Goal: Task Accomplishment & Management: Complete application form

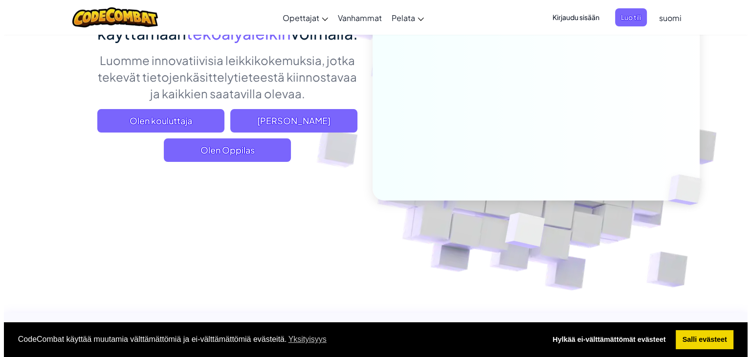
scroll to position [110, 0]
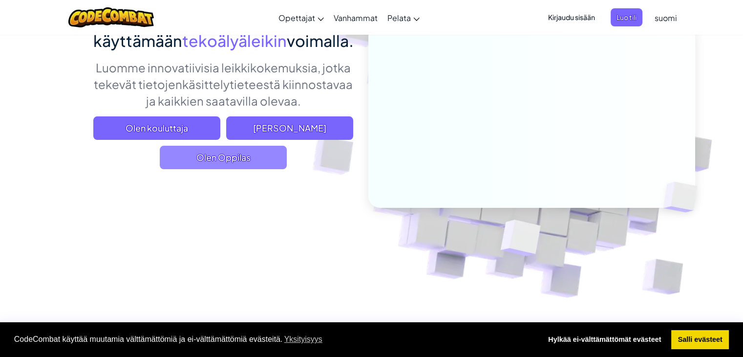
click at [235, 169] on span "Olen Oppilas" at bounding box center [223, 157] width 127 height 23
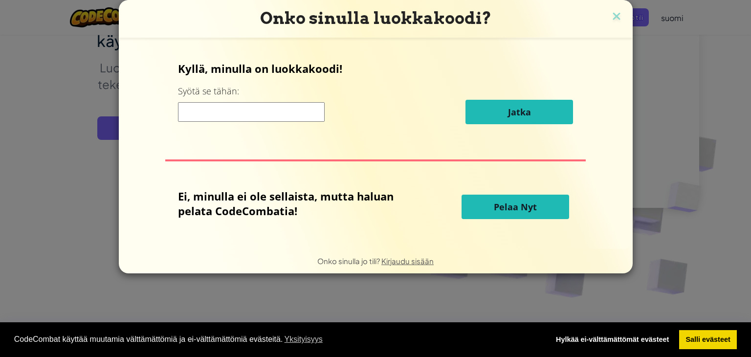
click at [262, 106] on input at bounding box center [251, 112] width 147 height 20
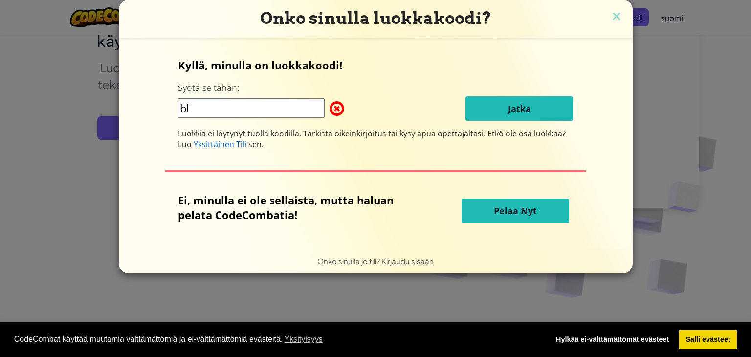
type input "b"
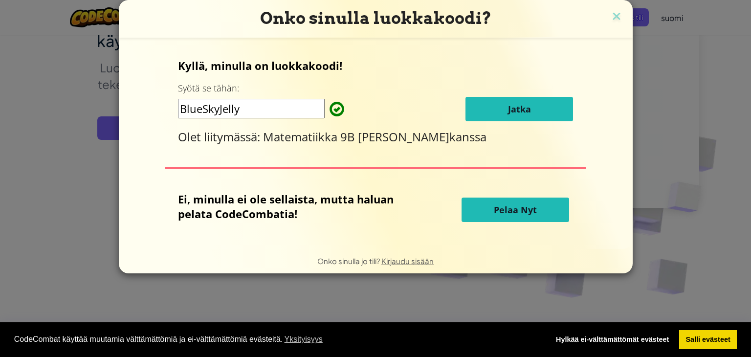
type input "BlueSkyJelly"
click at [521, 106] on font "Jatka" at bounding box center [519, 109] width 23 height 12
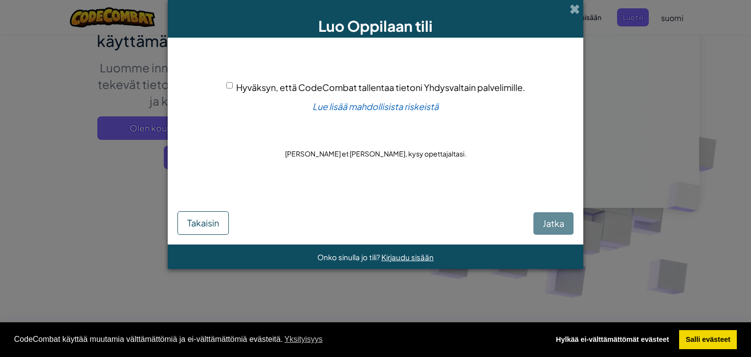
click at [549, 220] on div "Jatka Takaisin" at bounding box center [375, 214] width 396 height 42
click at [549, 229] on div "Jatka Takaisin" at bounding box center [375, 214] width 396 height 42
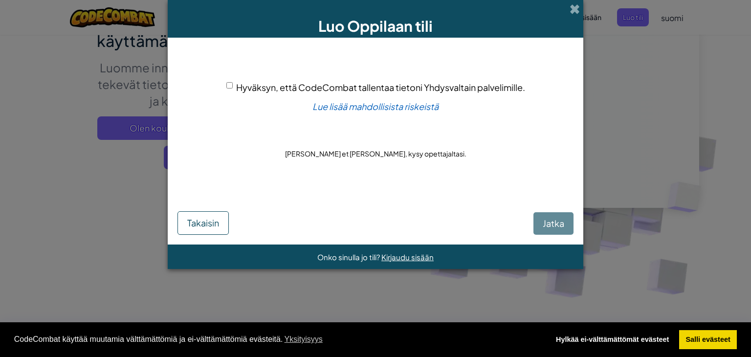
click at [549, 229] on div "Jatka Takaisin" at bounding box center [375, 214] width 396 height 42
click at [545, 303] on div "Luo Oppilaan tili Hyväksyn, että CodeCombat tallentaa tietoni Yhdysvaltain palv…" at bounding box center [375, 178] width 751 height 357
click at [563, 221] on div "Jatka Takaisin" at bounding box center [375, 214] width 396 height 42
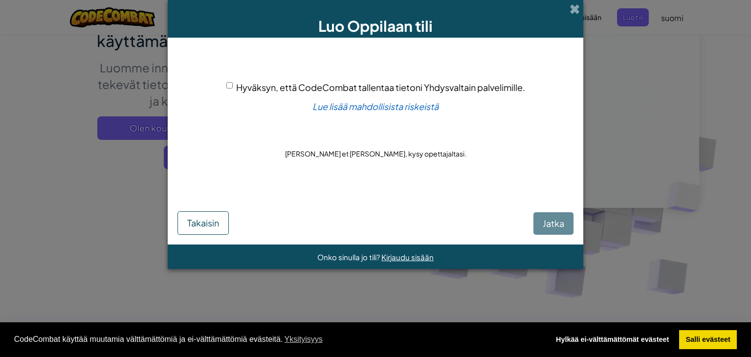
click at [563, 221] on div "Jatka Takaisin" at bounding box center [375, 214] width 396 height 42
click at [501, 209] on div "Jatka Takaisin" at bounding box center [375, 214] width 396 height 42
click at [550, 218] on div "Jatka Takaisin" at bounding box center [375, 214] width 396 height 42
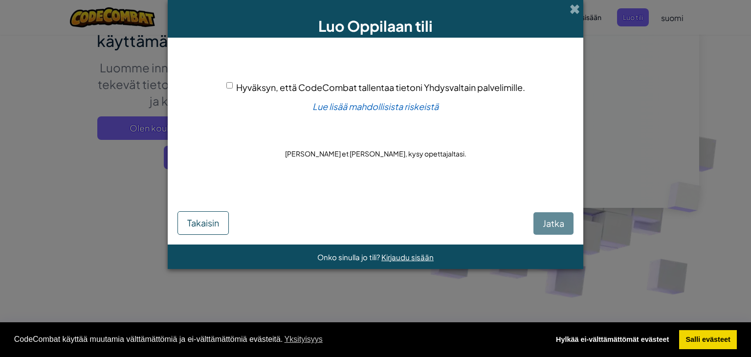
click at [550, 218] on div "Jatka Takaisin" at bounding box center [375, 214] width 396 height 42
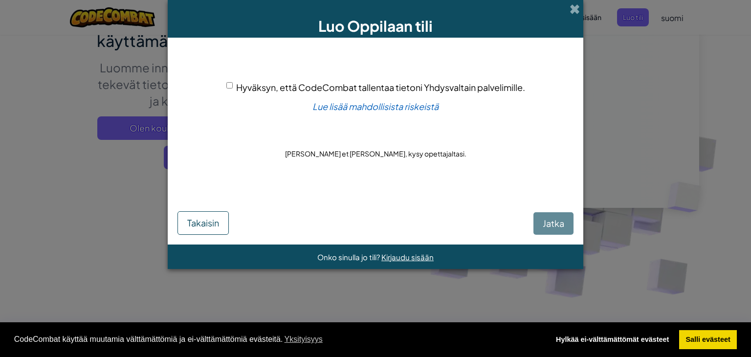
click at [550, 218] on div "Jatka Takaisin" at bounding box center [375, 214] width 396 height 42
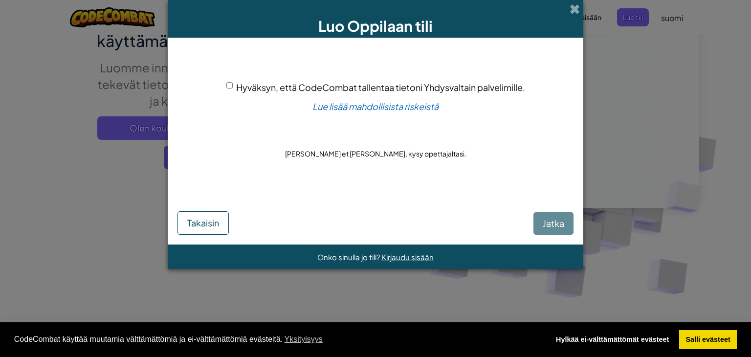
click at [550, 218] on div "Jatka Takaisin" at bounding box center [375, 214] width 396 height 42
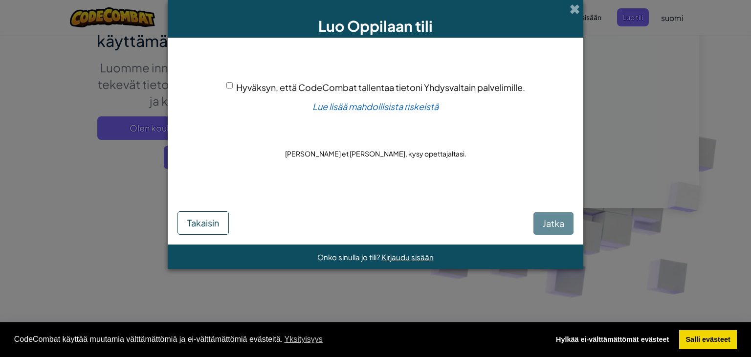
click at [556, 174] on div "Hyväksyn, että CodeCombat tallentaa tietoni Yhdysvaltain palvelimille. Lue lisä…" at bounding box center [375, 120] width 396 height 146
click at [545, 220] on div "Jatka Takaisin" at bounding box center [375, 214] width 396 height 42
click at [545, 224] on div "Jatka Takaisin" at bounding box center [375, 214] width 396 height 42
click at [557, 220] on div "Jatka Takaisin" at bounding box center [375, 214] width 396 height 42
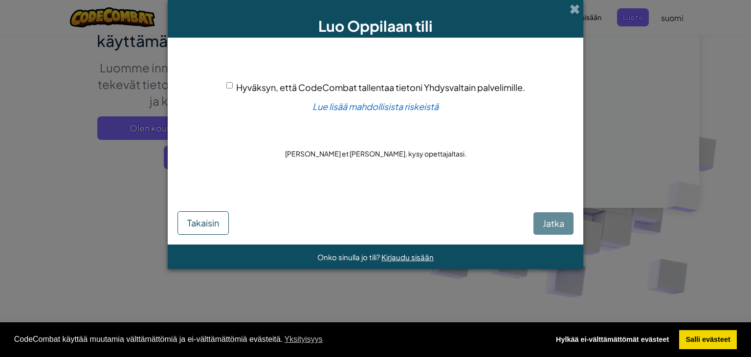
drag, startPoint x: 557, startPoint y: 220, endPoint x: 533, endPoint y: 198, distance: 32.5
click at [533, 198] on div "Jatka Takaisin" at bounding box center [375, 214] width 396 height 42
click at [542, 228] on div "Jatka Takaisin" at bounding box center [375, 214] width 396 height 42
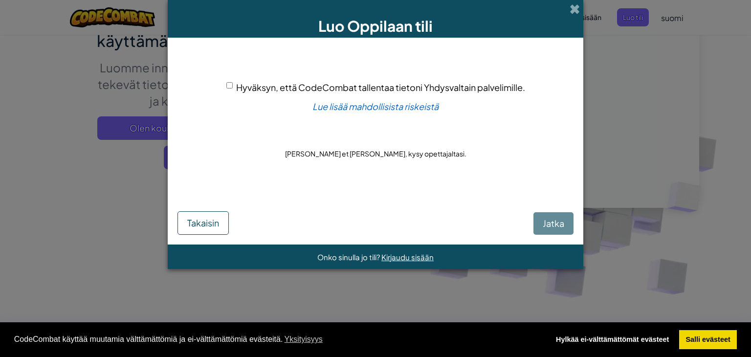
click at [542, 228] on div "Jatka Takaisin" at bounding box center [375, 214] width 396 height 42
click at [547, 221] on div "Jatka Takaisin" at bounding box center [375, 214] width 396 height 42
click at [559, 220] on div "Jatka Takaisin" at bounding box center [375, 214] width 396 height 42
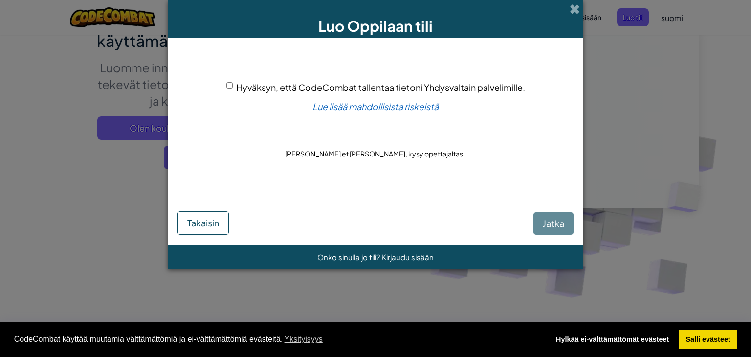
click at [559, 220] on div "Jatka Takaisin" at bounding box center [375, 214] width 396 height 42
click at [548, 222] on div "Jatka Takaisin" at bounding box center [375, 214] width 396 height 42
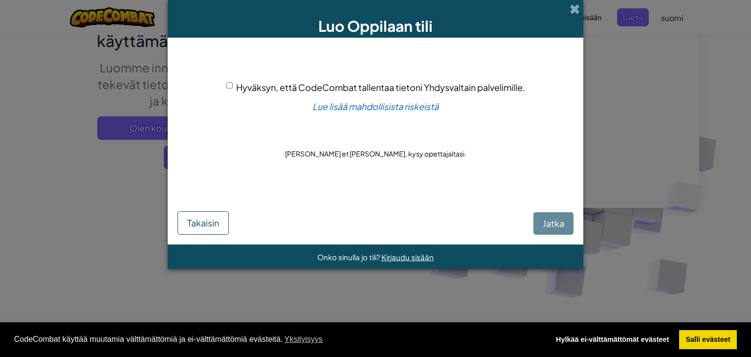
click at [559, 132] on div "Hyväksyn, että CodeCombat tallentaa tietoni Yhdysvaltain palvelimille. Lue lisä…" at bounding box center [375, 120] width 396 height 146
click at [553, 225] on div "Jatka Takaisin" at bounding box center [375, 214] width 396 height 42
click at [544, 224] on div "Jatka Takaisin" at bounding box center [375, 214] width 396 height 42
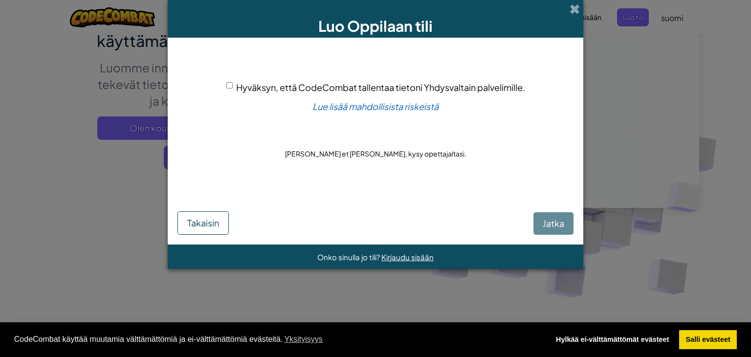
click at [541, 205] on div "Jatka Takaisin" at bounding box center [375, 214] width 396 height 42
click at [230, 84] on input "Hyväksyn, että CodeCombat tallentaa tietoni Yhdysvaltain palvelimille." at bounding box center [229, 85] width 6 height 6
checkbox input "true"
click at [560, 223] on font "Jatka" at bounding box center [554, 223] width 22 height 11
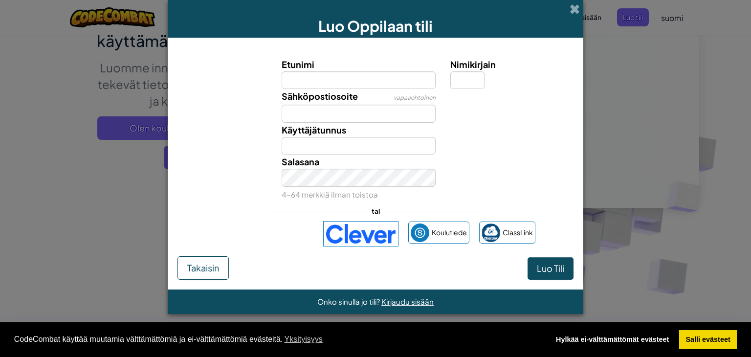
type input "j"
type input "Josefiina"
click at [329, 110] on input "Sähköpostiosoite" at bounding box center [359, 114] width 154 height 18
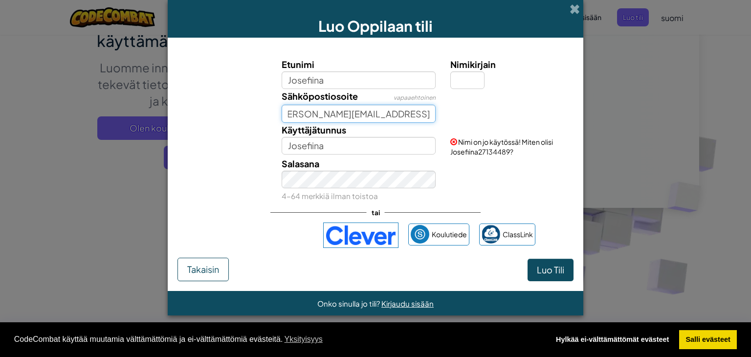
scroll to position [0, 12]
type input "josefina.pekkarinen@edu.lapinlahti.fi"
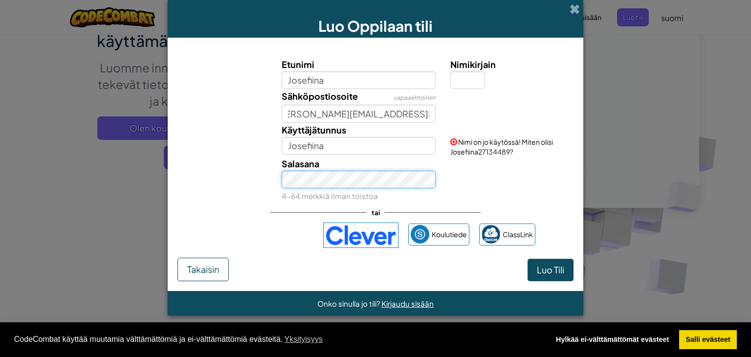
scroll to position [0, 0]
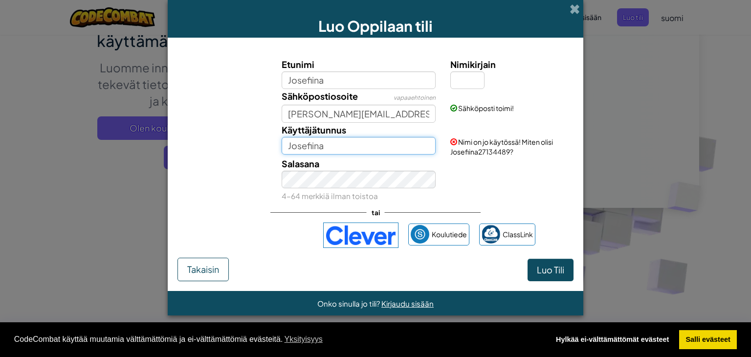
click at [370, 140] on input "Josefiina" at bounding box center [359, 146] width 154 height 18
type input "Josefiina"
click at [474, 79] on input "Nimikirjain" at bounding box center [467, 80] width 34 height 18
click at [381, 148] on input "Josefiina" at bounding box center [359, 146] width 154 height 18
click at [467, 72] on input "Nimikirjain" at bounding box center [467, 80] width 34 height 18
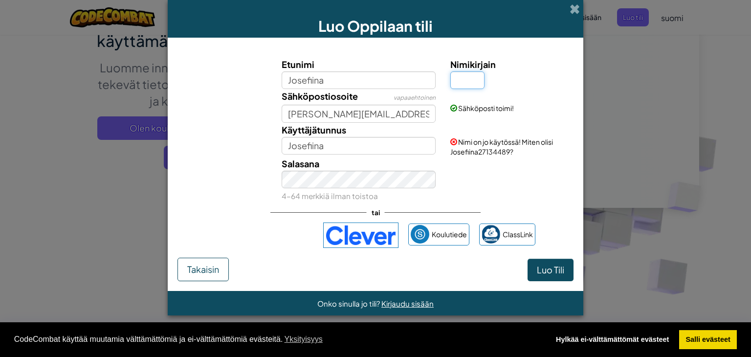
type input "j"
type input "J"
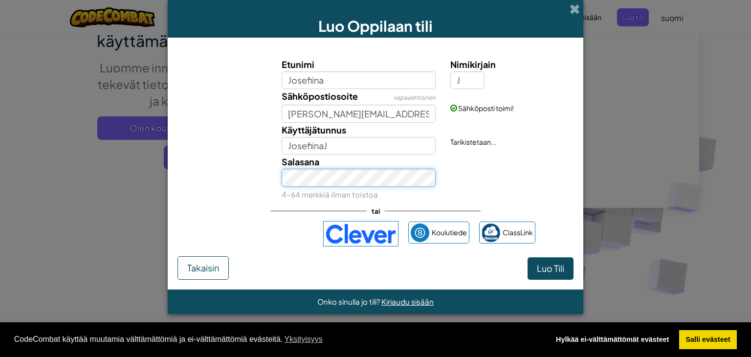
click at [359, 187] on div "Salasana 4–64 merkkiä ilman toistoa" at bounding box center [358, 177] width 169 height 46
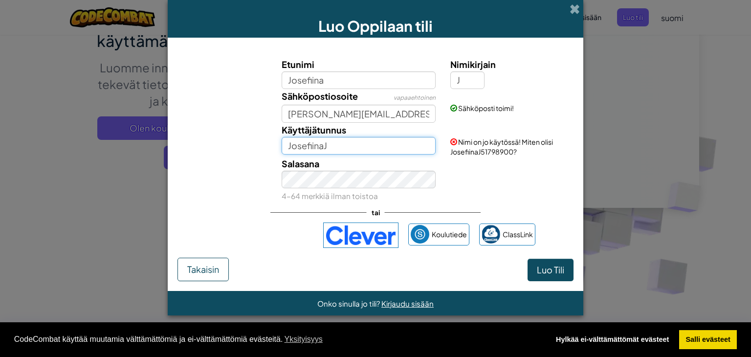
click at [357, 149] on input "JosefiinaJ" at bounding box center [359, 146] width 154 height 18
click at [343, 144] on input "Josefiina" at bounding box center [359, 146] width 154 height 18
click at [548, 218] on div "Etunimi Josefiina Nimikirjain J Sähköpostiosoite vapaaehtoinen josefina.pekkari…" at bounding box center [375, 152] width 396 height 211
click at [548, 270] on font "Luo Tili" at bounding box center [550, 269] width 27 height 11
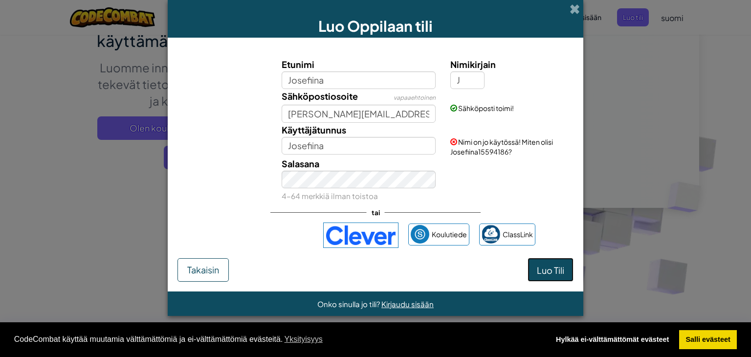
click at [548, 270] on font "Luo Tili" at bounding box center [550, 269] width 27 height 11
click at [412, 146] on input "Josefiina" at bounding box center [359, 146] width 154 height 18
type input "J"
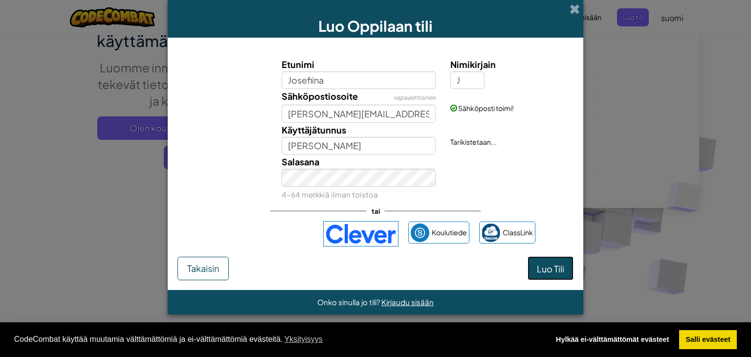
click at [540, 270] on font "Luo Tili" at bounding box center [550, 268] width 27 height 11
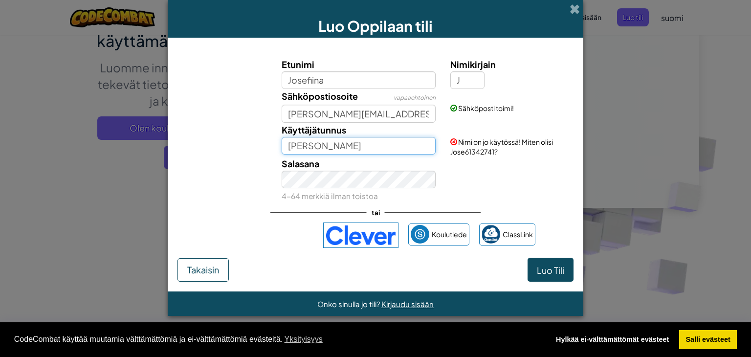
click at [351, 149] on input "Jose" at bounding box center [359, 146] width 154 height 18
click at [527, 258] on button "Luo Tili" at bounding box center [550, 270] width 46 height 24
click at [314, 147] on input "Jose" at bounding box center [359, 146] width 154 height 18
type input "J"
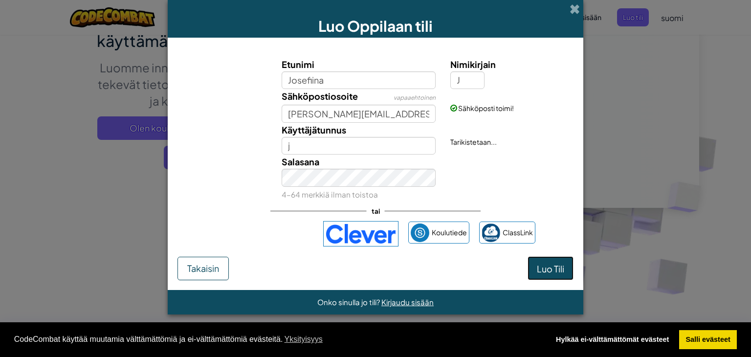
click at [551, 278] on button "Luo Tili" at bounding box center [550, 268] width 46 height 24
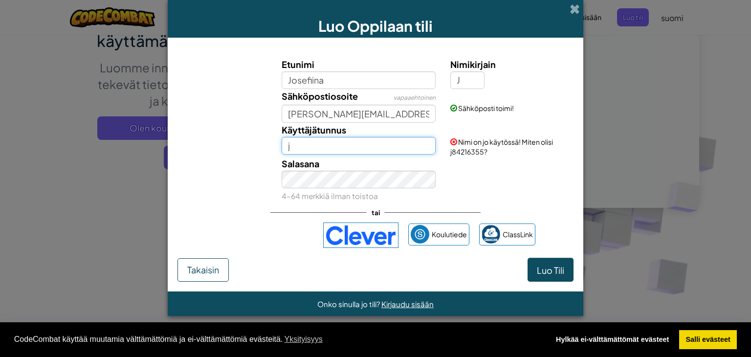
click at [332, 147] on input "j" at bounding box center [359, 146] width 154 height 18
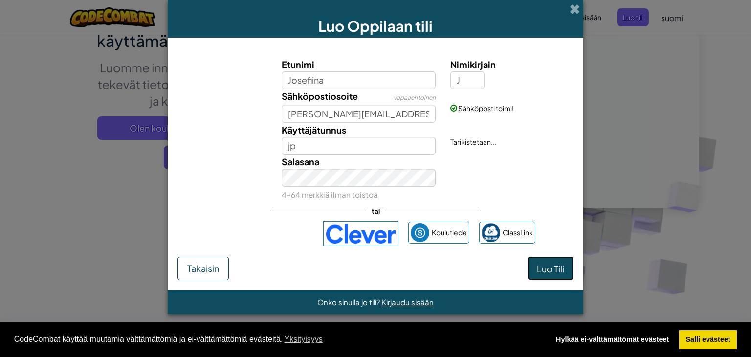
click at [541, 271] on font "Luo Tili" at bounding box center [550, 268] width 27 height 11
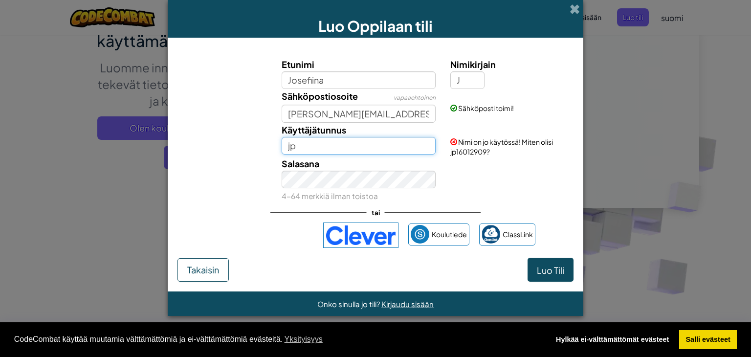
click at [403, 148] on input "jp" at bounding box center [359, 146] width 154 height 18
type input "j"
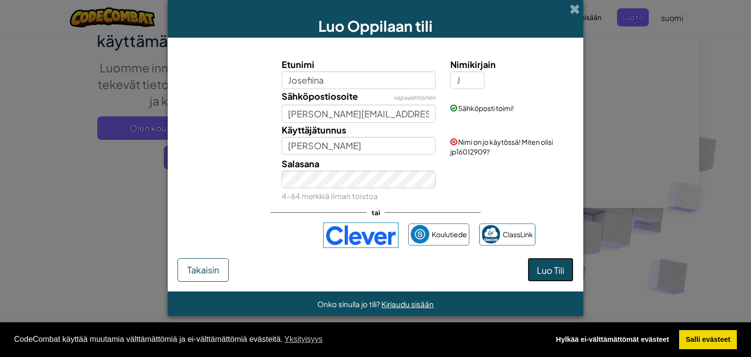
click at [545, 265] on font "Luo Tili" at bounding box center [550, 269] width 27 height 11
click at [368, 149] on input "josefina" at bounding box center [359, 146] width 154 height 18
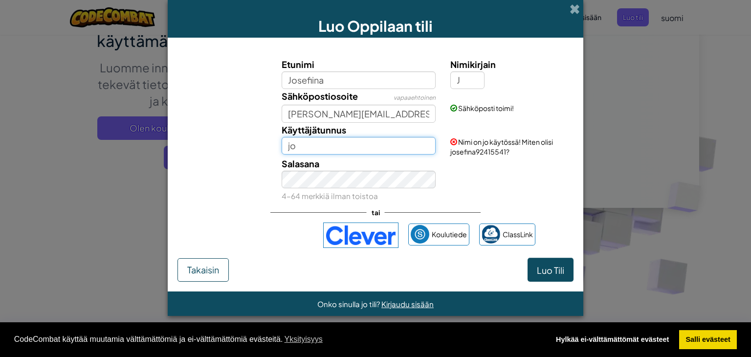
type input "j"
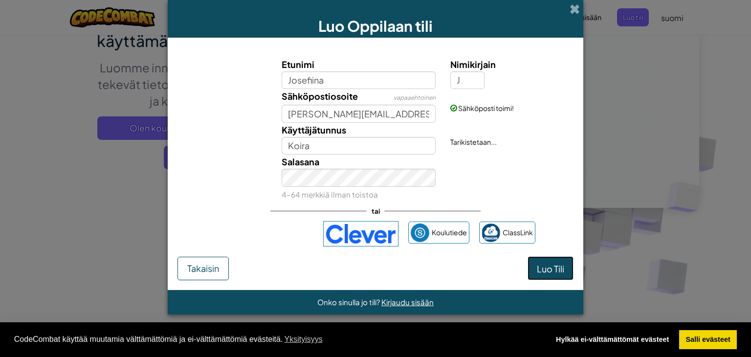
click at [538, 273] on font "Luo Tili" at bounding box center [550, 268] width 27 height 11
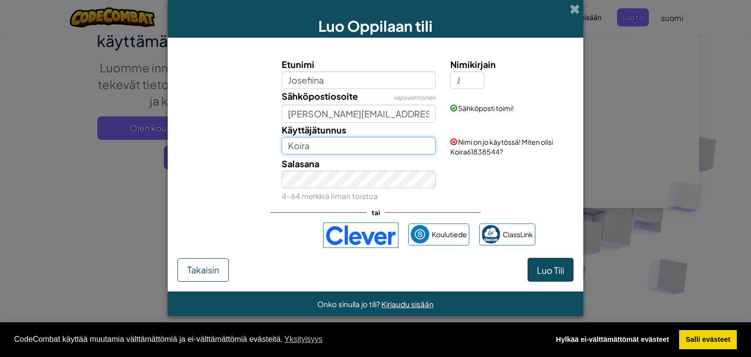
click at [407, 148] on input "Koira" at bounding box center [359, 146] width 154 height 18
type input "K"
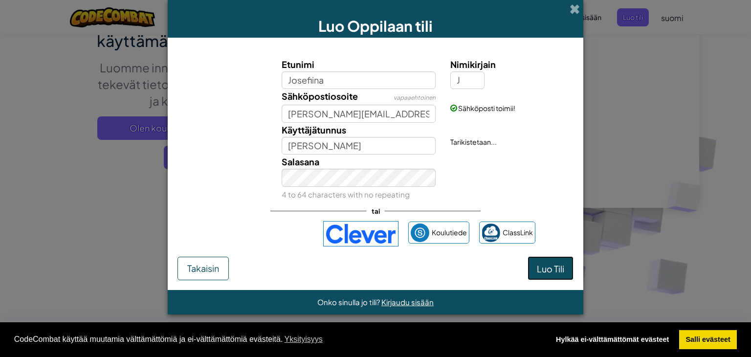
click at [557, 280] on form "Etunimi Josefiina Nimikirjain J Sähköpostiosoite vapaaehtoinen josefina.pekkari…" at bounding box center [375, 164] width 415 height 252
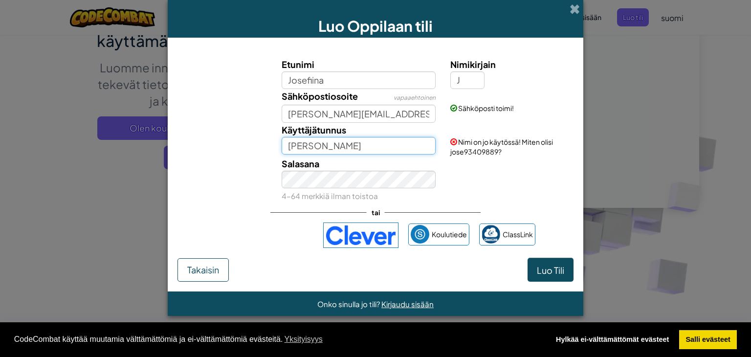
click at [368, 140] on input "jose" at bounding box center [359, 146] width 154 height 18
type input "j"
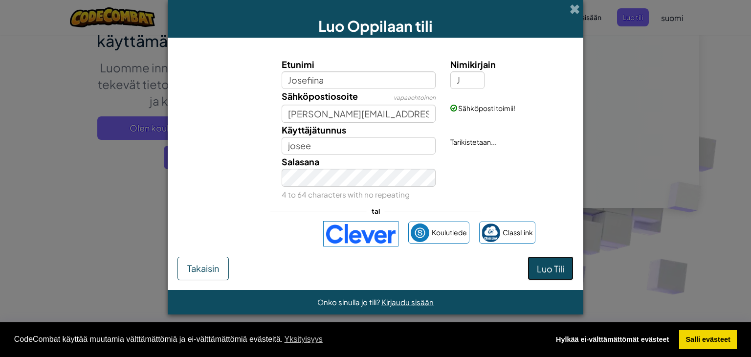
click at [555, 265] on font "Luo Tili" at bounding box center [550, 268] width 27 height 11
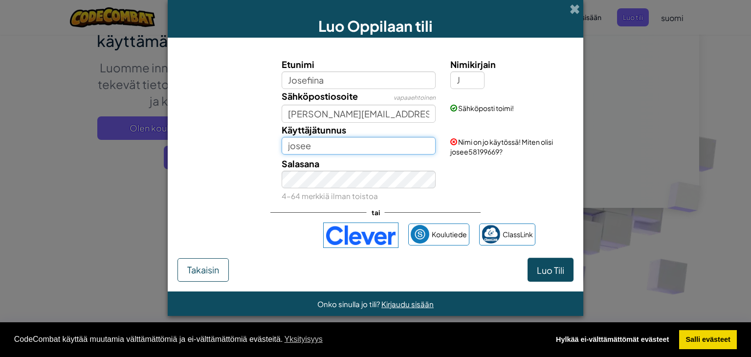
click at [360, 139] on input "josee" at bounding box center [359, 146] width 154 height 18
click at [527, 258] on button "Luo Tili" at bounding box center [550, 270] width 46 height 24
click at [352, 153] on input "josee" at bounding box center [359, 146] width 154 height 18
type input "j"
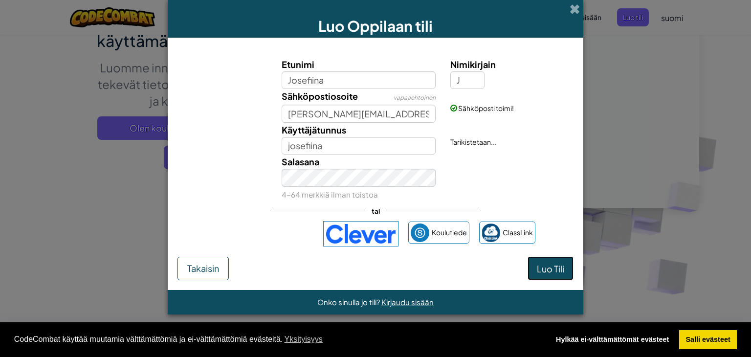
click at [540, 276] on button "Luo Tili" at bounding box center [550, 268] width 46 height 24
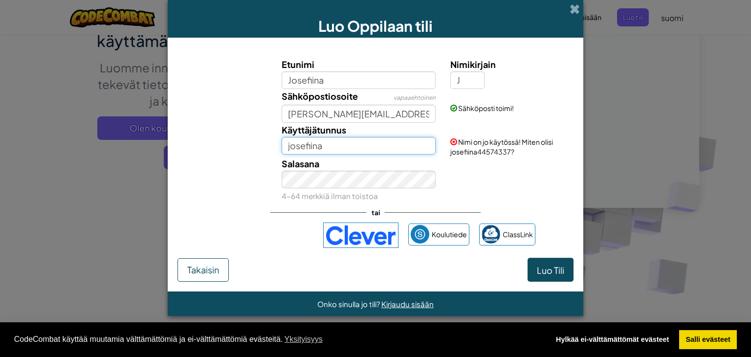
click at [377, 148] on input "josefiina" at bounding box center [359, 146] width 154 height 18
click at [398, 146] on input "josefiina" at bounding box center [359, 146] width 154 height 18
type input "josefiina44574337"
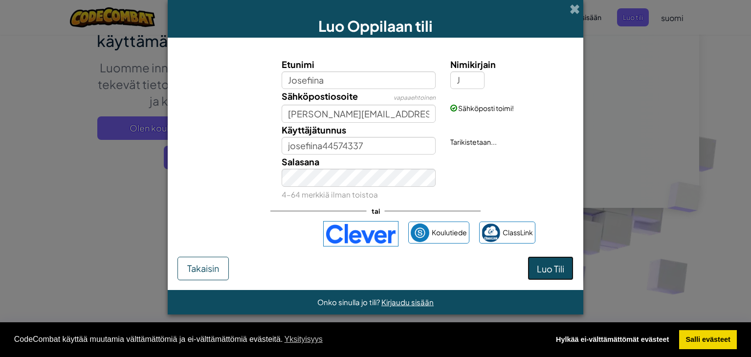
click at [543, 273] on button "Luo Tili" at bounding box center [550, 268] width 46 height 24
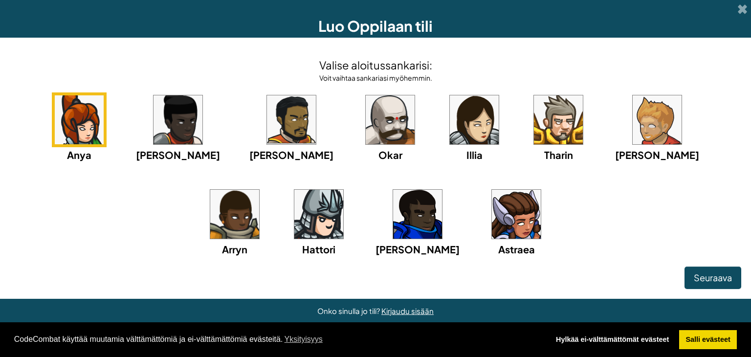
click at [450, 131] on img at bounding box center [474, 119] width 49 height 49
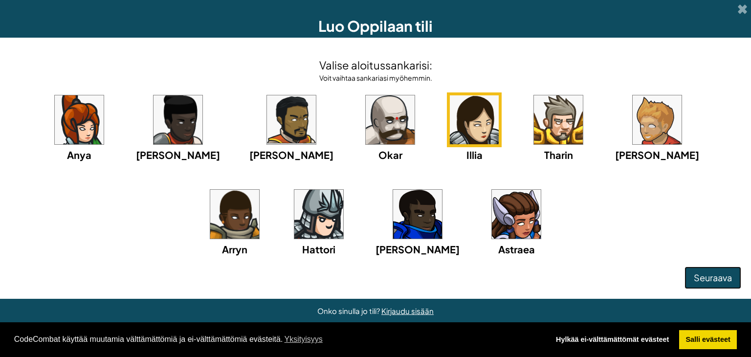
click at [702, 281] on font "Seuraava" at bounding box center [713, 277] width 38 height 11
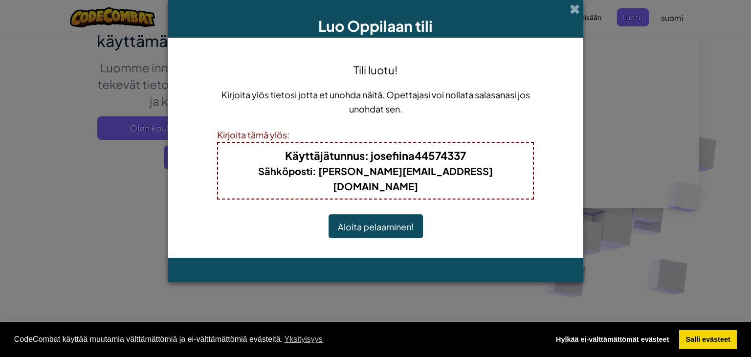
click at [384, 221] on font "Aloita pelaaminen!" at bounding box center [376, 226] width 76 height 11
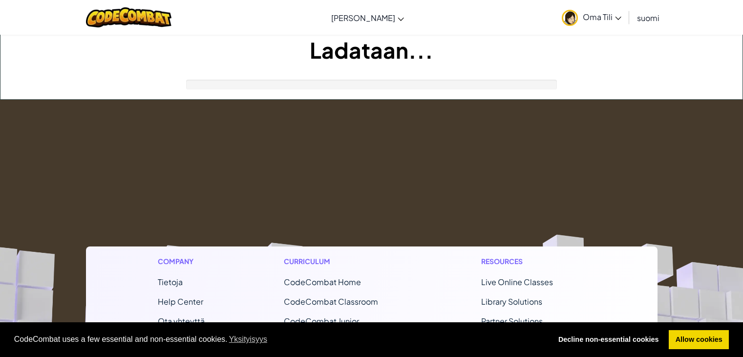
scroll to position [110, 0]
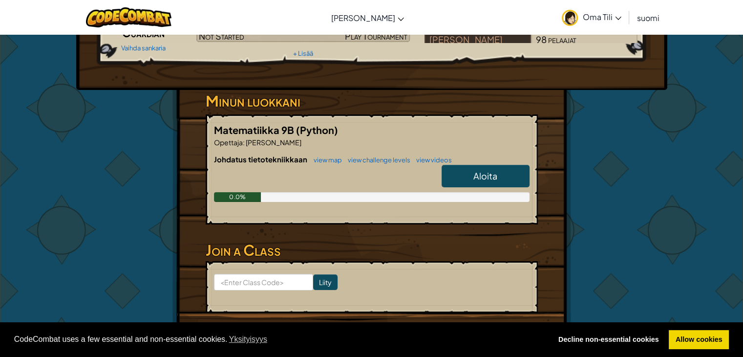
click at [503, 170] on link "Aloita" at bounding box center [486, 176] width 88 height 22
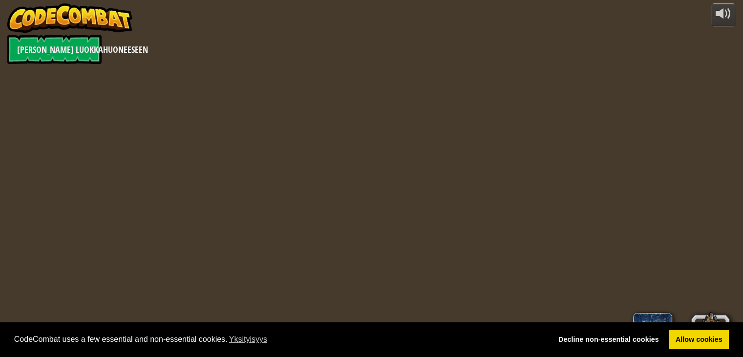
select select "fi"
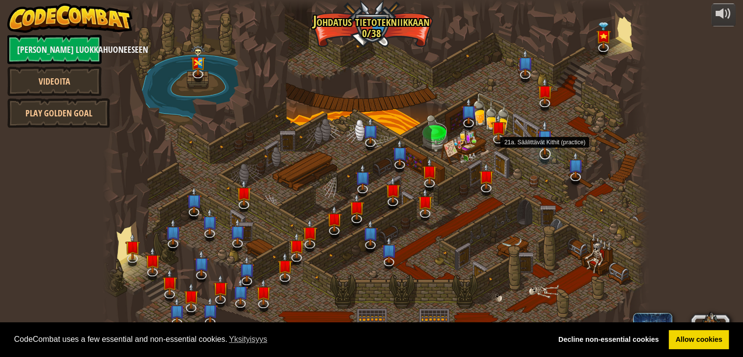
select select "fi"
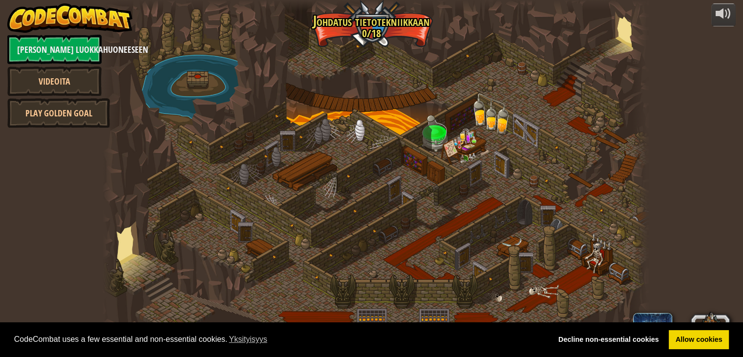
select select "fi"
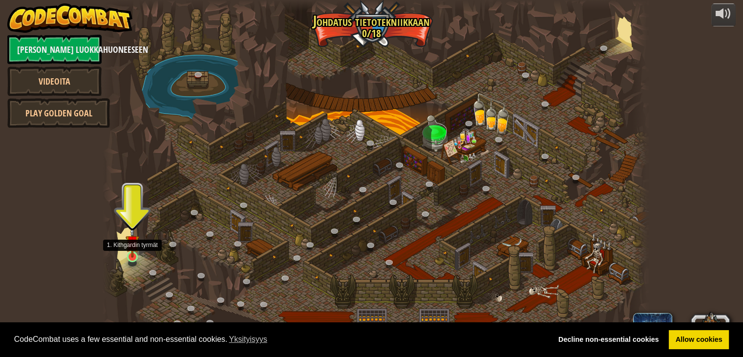
click at [131, 251] on img at bounding box center [133, 241] width 14 height 31
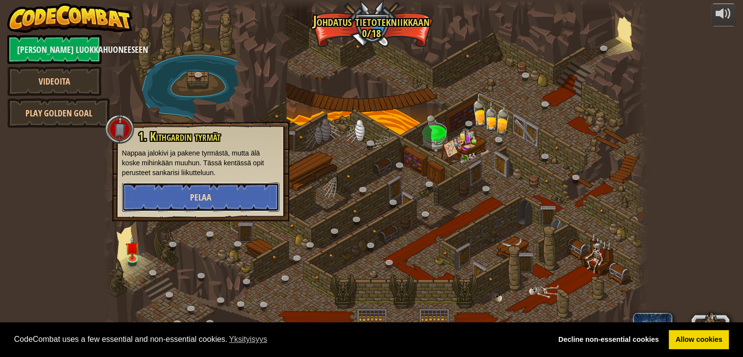
click at [168, 189] on button "Pelaa" at bounding box center [200, 196] width 157 height 29
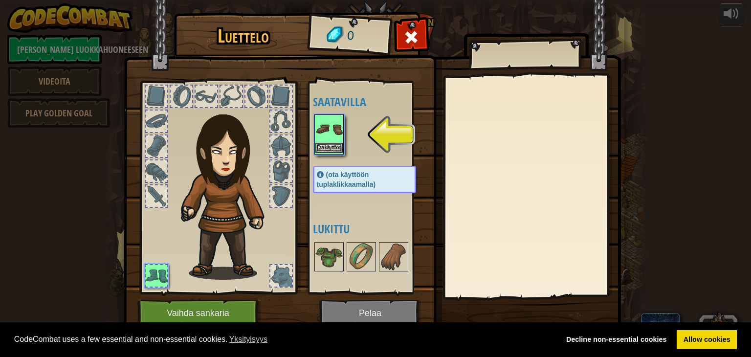
click at [336, 134] on img at bounding box center [328, 128] width 27 height 27
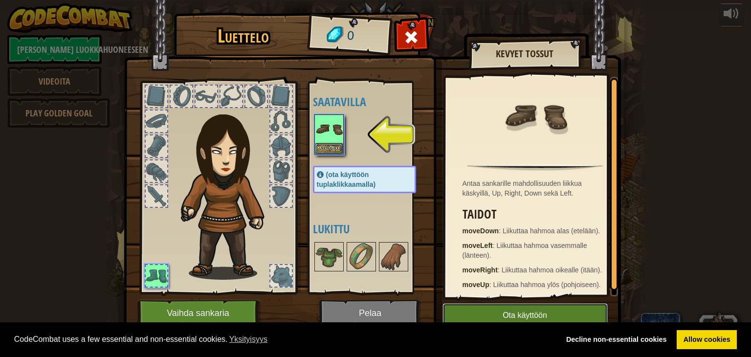
click at [545, 315] on button "Ota käyttöön" at bounding box center [524, 315] width 165 height 24
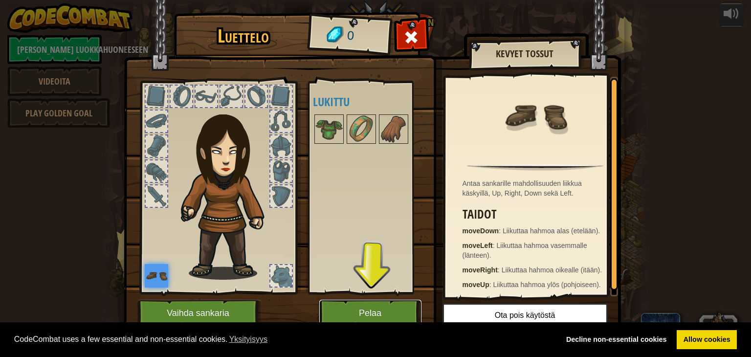
click at [396, 308] on button "Pelaa" at bounding box center [370, 313] width 102 height 27
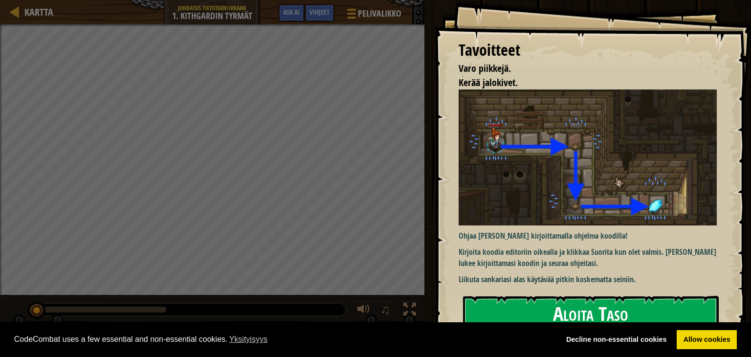
click at [618, 186] on img at bounding box center [590, 157] width 265 height 136
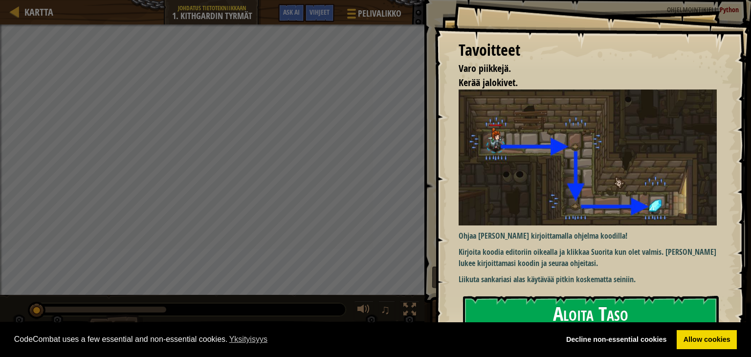
click at [557, 299] on button "Aloita Taso" at bounding box center [591, 315] width 256 height 39
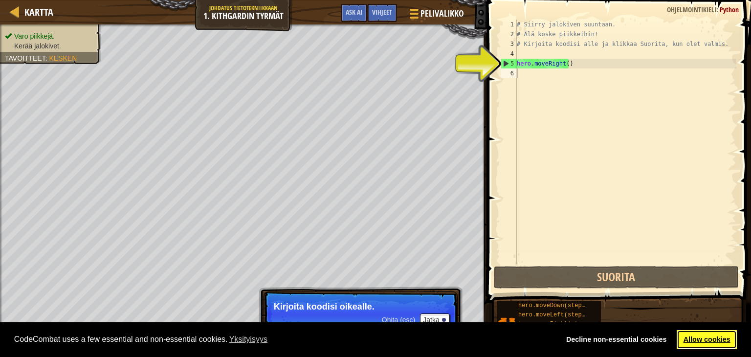
click at [698, 334] on link "Allow cookies" at bounding box center [706, 340] width 60 height 20
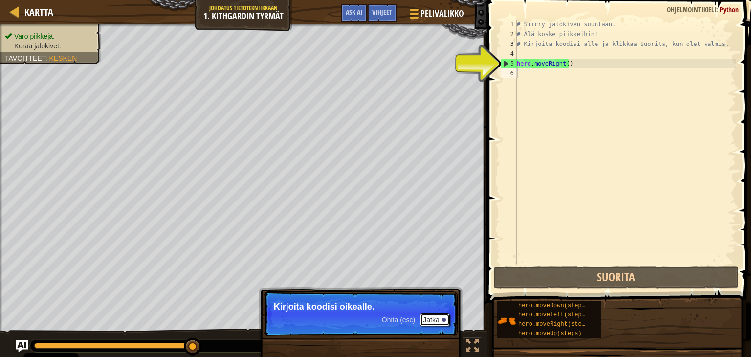
click at [428, 323] on button "Jatka" at bounding box center [434, 319] width 29 height 13
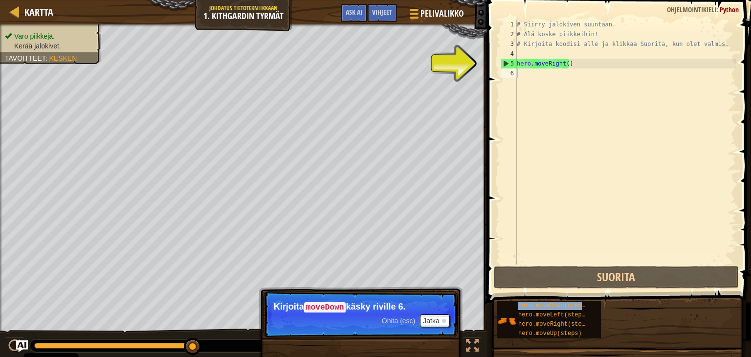
drag, startPoint x: 575, startPoint y: 302, endPoint x: 562, endPoint y: 109, distance: 194.0
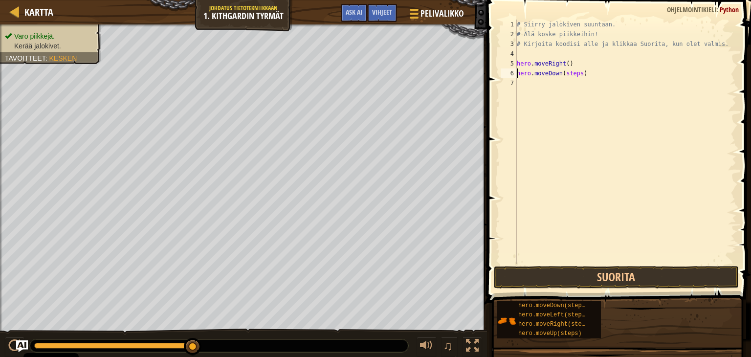
click at [588, 78] on div "# Siirry jalokiven suuntaan. # Älä koske piikkeihin! # Kirjoita koodisi alle ja…" at bounding box center [625, 152] width 221 height 264
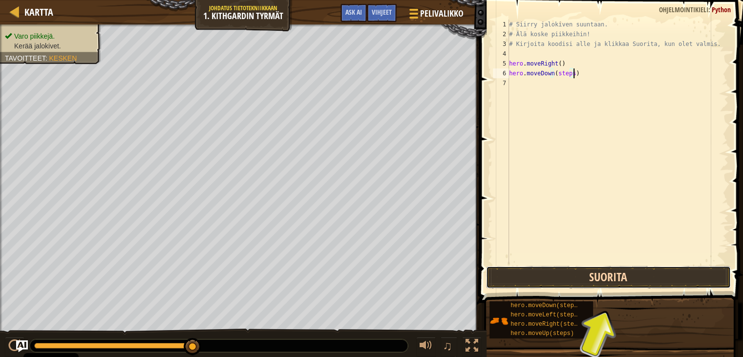
click at [610, 272] on button "Suorita" at bounding box center [608, 277] width 245 height 22
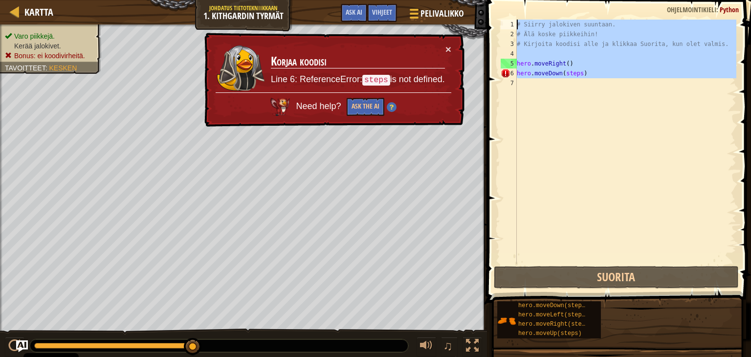
drag, startPoint x: 604, startPoint y: 145, endPoint x: 525, endPoint y: -38, distance: 199.0
click at [525, 0] on html "Cookie Policy CodeCombat uses a few essential and non-essential cookies. Yksity…" at bounding box center [375, 0] width 751 height 0
click at [574, 72] on div "# Siirry jalokiven suuntaan. # Älä koske piikkeihin! # Kirjoita koodisi alle ja…" at bounding box center [625, 142] width 221 height 244
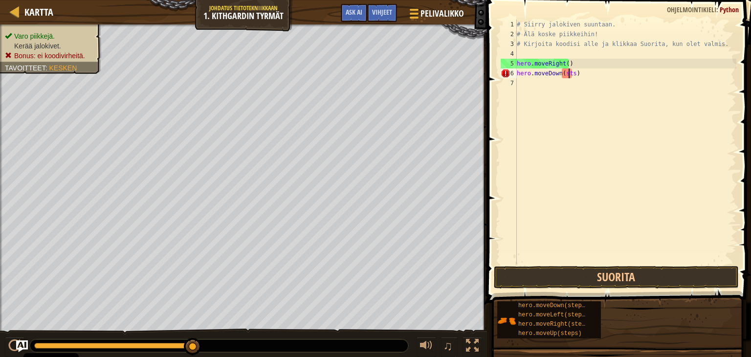
type textarea "hero.moveDown(s)"
click at [574, 72] on div "# Siirry jalokiven suuntaan. # Älä koske piikkeihin! # Kirjoita koodisi alle ja…" at bounding box center [625, 152] width 221 height 264
type textarea "hero.moveDown(s)"
drag, startPoint x: 565, startPoint y: 72, endPoint x: 545, endPoint y: 84, distance: 22.1
drag, startPoint x: 545, startPoint y: 84, endPoint x: 565, endPoint y: 73, distance: 22.3
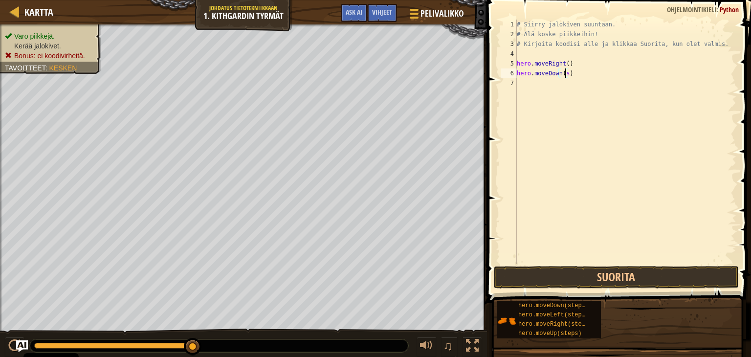
click at [565, 73] on div "# Siirry jalokiven suuntaan. # Älä koske piikkeihin! # Kirjoita koodisi alle ja…" at bounding box center [625, 152] width 221 height 264
type textarea "hero.moveDown(3)"
click at [602, 277] on button "Suorita" at bounding box center [616, 277] width 245 height 22
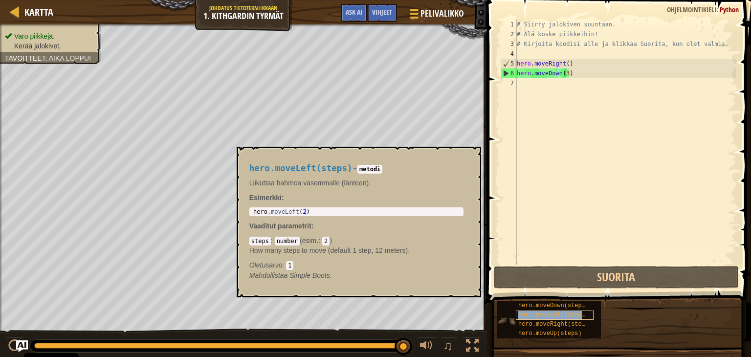
click at [579, 319] on div "hero.moveLeft(steps)" at bounding box center [555, 314] width 78 height 9
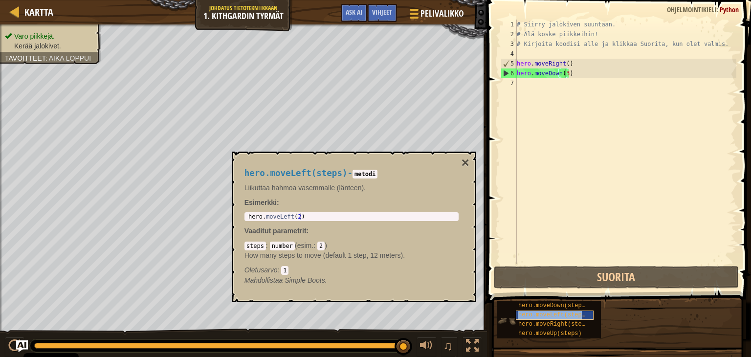
click at [579, 317] on span "hero.moveLeft(steps)" at bounding box center [553, 314] width 70 height 7
click at [574, 314] on span "hero.moveLeft(steps)" at bounding box center [553, 314] width 70 height 7
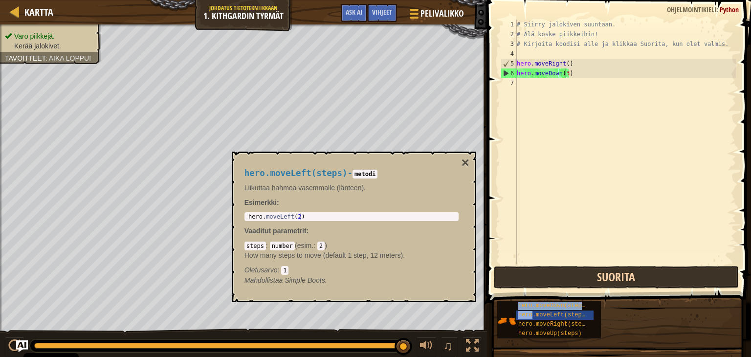
drag, startPoint x: 574, startPoint y: 314, endPoint x: 574, endPoint y: 284, distance: 30.8
click at [574, 284] on div "Vihjeet Videoita hero.moveDown(3) 1 2 3 4 5 6 7 # Siirry jalokiven suuntaan. # …" at bounding box center [617, 176] width 267 height 352
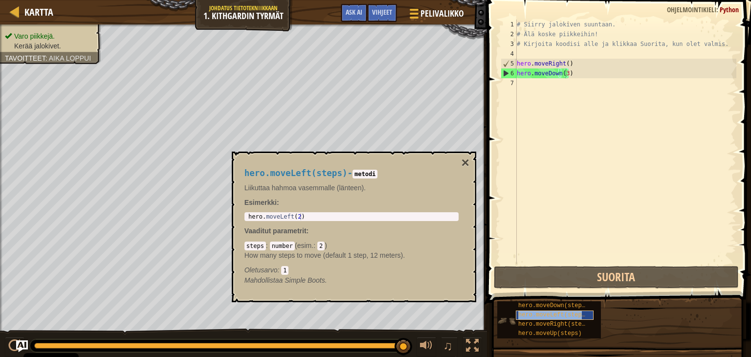
click at [536, 314] on span "hero.moveLeft(steps)" at bounding box center [553, 314] width 70 height 7
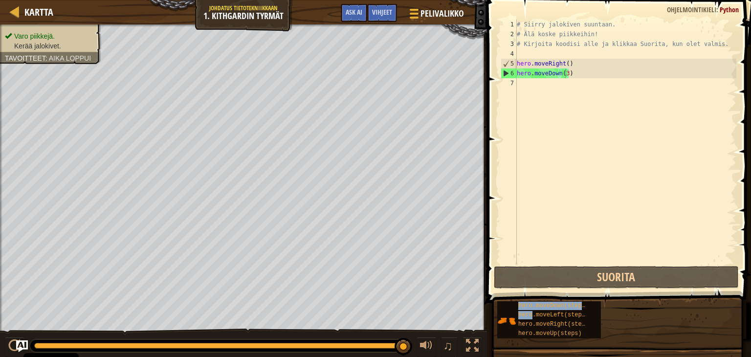
drag, startPoint x: 536, startPoint y: 314, endPoint x: 542, endPoint y: 288, distance: 26.2
click at [542, 288] on div "Vihjeet Videoita hero.moveDown(3) 1 2 3 4 5 6 7 # Siirry jalokiven suuntaan. # …" at bounding box center [617, 176] width 267 height 352
drag, startPoint x: 578, startPoint y: 319, endPoint x: 575, endPoint y: 291, distance: 28.5
drag, startPoint x: 575, startPoint y: 291, endPoint x: 628, endPoint y: 319, distance: 59.9
click at [628, 319] on div "hero.moveDown(steps) hero.moveLeft(steps) hero.moveRight(steps) hero.moveUp(ste…" at bounding box center [620, 320] width 247 height 38
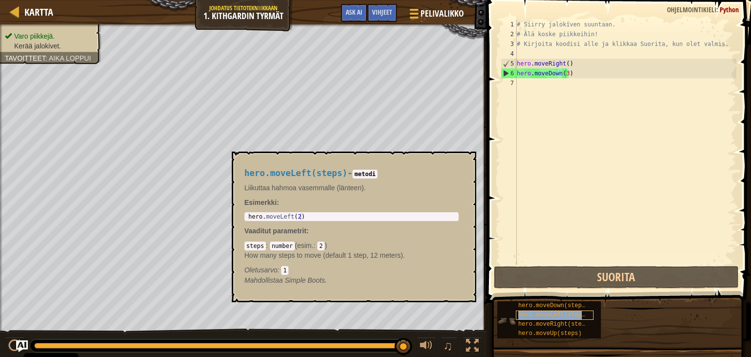
click at [577, 316] on span "hero.moveLeft(steps)" at bounding box center [553, 314] width 70 height 7
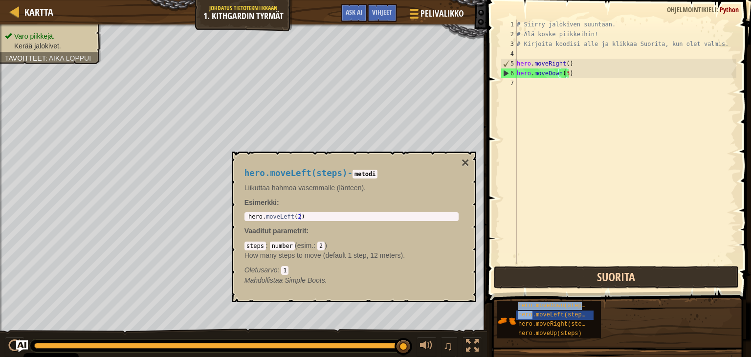
drag, startPoint x: 577, startPoint y: 316, endPoint x: 577, endPoint y: 281, distance: 34.7
click at [577, 281] on div "Vihjeet Videoita hero.moveDown(3) 1 2 3 4 5 6 7 # Siirry jalokiven suuntaan. # …" at bounding box center [617, 176] width 267 height 352
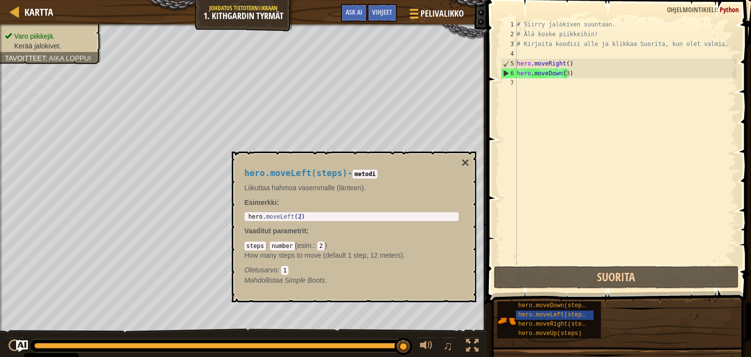
click at [603, 333] on div "hero.moveDown(steps) hero.moveLeft(steps) hero.moveRight(steps) hero.moveUp(ste…" at bounding box center [620, 320] width 247 height 38
click at [603, 320] on div "hero.moveDown(steps) hero.moveLeft(steps) hero.moveRight(steps) hero.moveUp(ste…" at bounding box center [620, 320] width 247 height 38
click at [553, 97] on div "# Siirry jalokiven suuntaan. # Älä koske piikkeihin! # Kirjoita koodisi alle ja…" at bounding box center [625, 152] width 221 height 264
type textarea "hero.moveLeft(steps)"
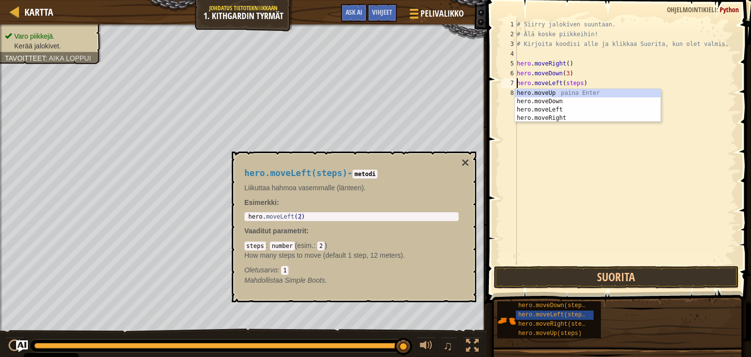
click at [549, 198] on div "# Siirry jalokiven suuntaan. # Älä koske piikkeihin! # Kirjoita koodisi alle ja…" at bounding box center [625, 152] width 221 height 264
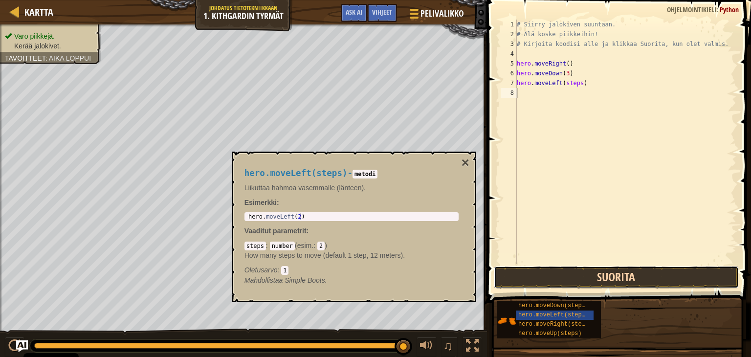
click at [583, 272] on button "Suorita" at bounding box center [616, 277] width 245 height 22
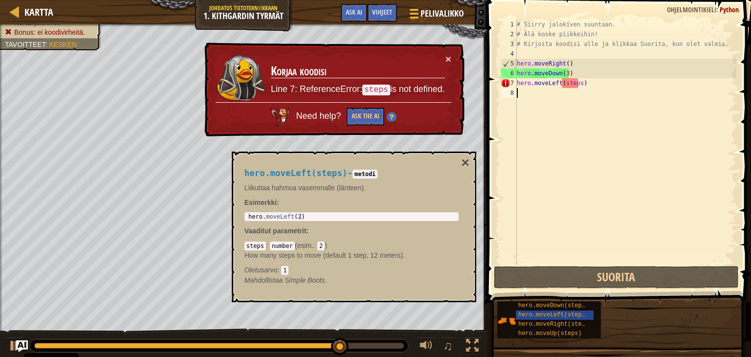
click at [569, 91] on div "# Siirry jalokiven suuntaan. # Älä koske piikkeihin! # Kirjoita koodisi alle ja…" at bounding box center [625, 152] width 221 height 264
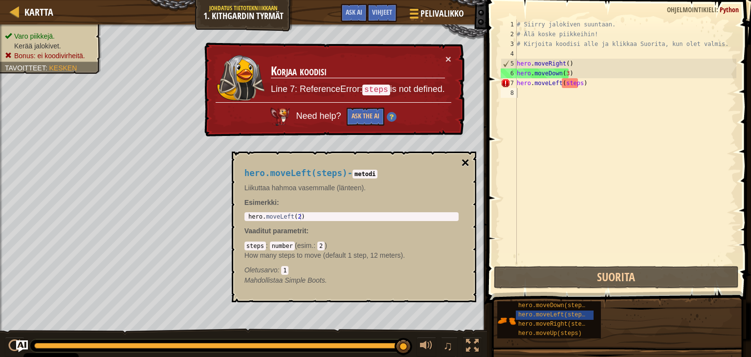
click at [464, 160] on button "×" at bounding box center [465, 163] width 8 height 14
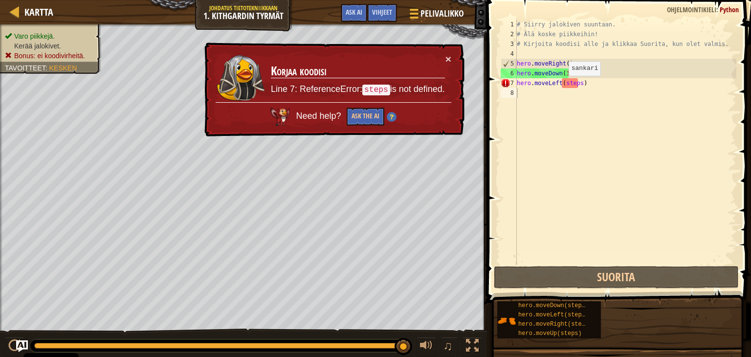
click at [560, 85] on div "# Siirry jalokiven suuntaan. # Älä koske piikkeihin! # Kirjoita koodisi alle ja…" at bounding box center [625, 152] width 221 height 264
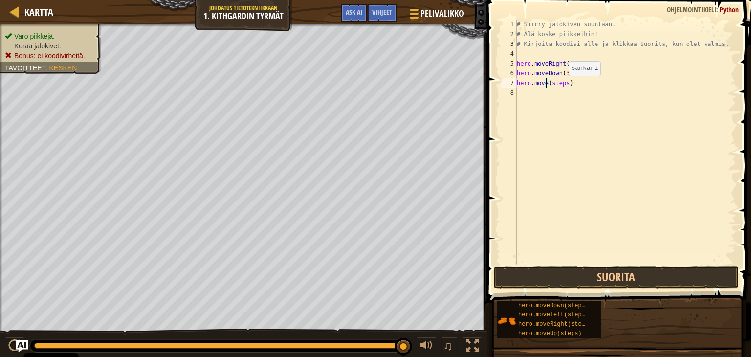
scroll to position [4, 2]
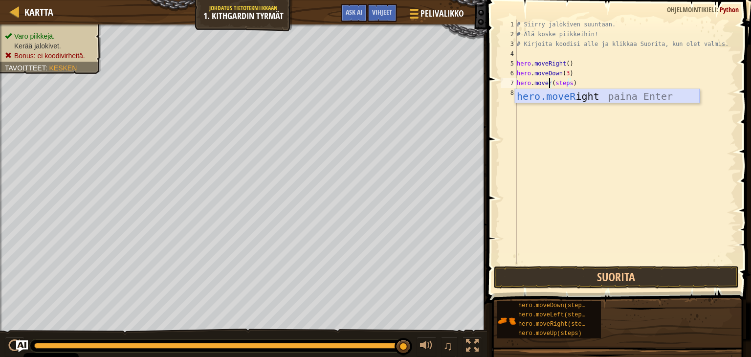
click at [607, 94] on div "hero.moveR ight paina Enter" at bounding box center [607, 111] width 185 height 44
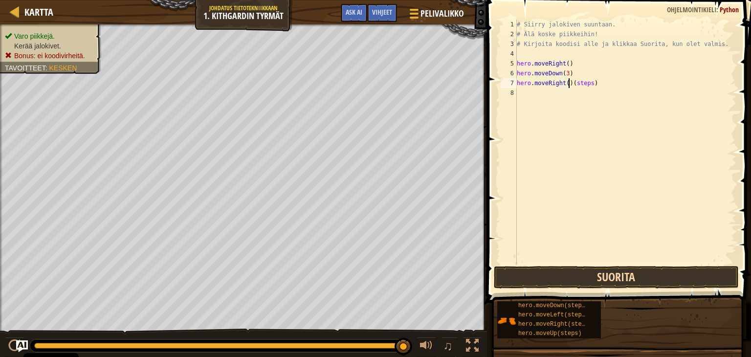
type textarea "hero.moveRight()(steps)"
click at [566, 274] on button "Suorita" at bounding box center [616, 277] width 245 height 22
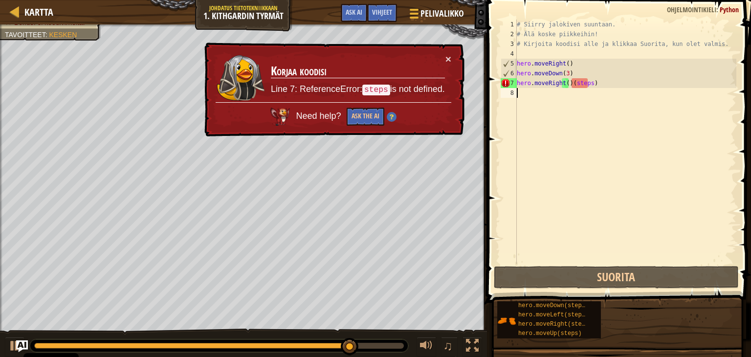
click at [630, 107] on div "# Siirry jalokiven suuntaan. # Älä koske piikkeihin! # Kirjoita koodisi alle ja…" at bounding box center [625, 152] width 221 height 264
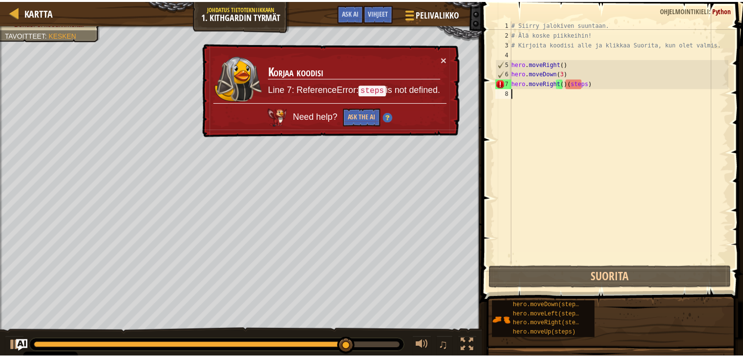
scroll to position [4, 0]
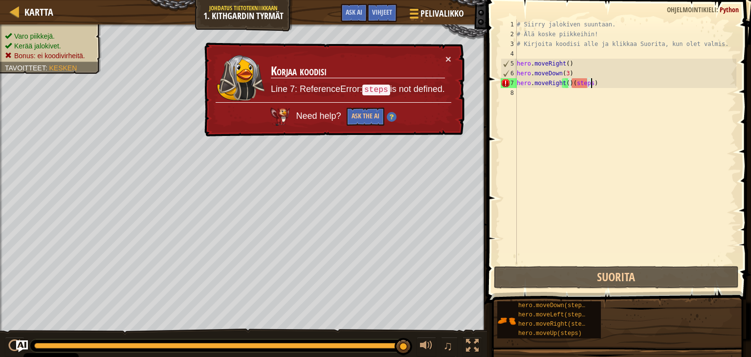
click at [604, 83] on div "# Siirry jalokiven suuntaan. # Älä koske piikkeihin! # Kirjoita koodisi alle ja…" at bounding box center [625, 152] width 221 height 264
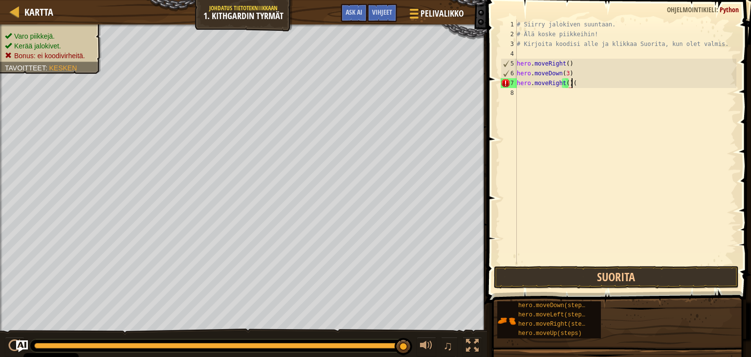
type textarea "hero.moveRight()"
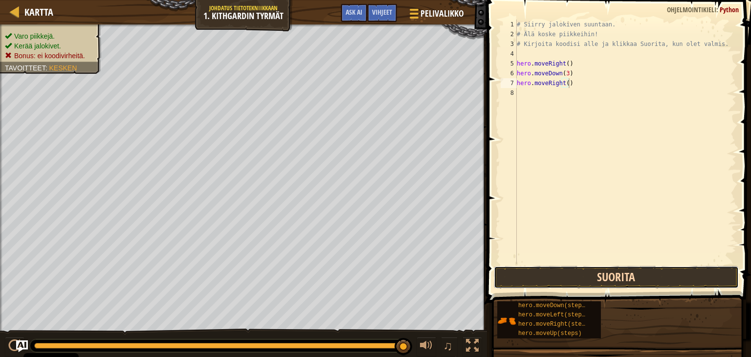
click at [626, 268] on button "Suorita" at bounding box center [616, 277] width 245 height 22
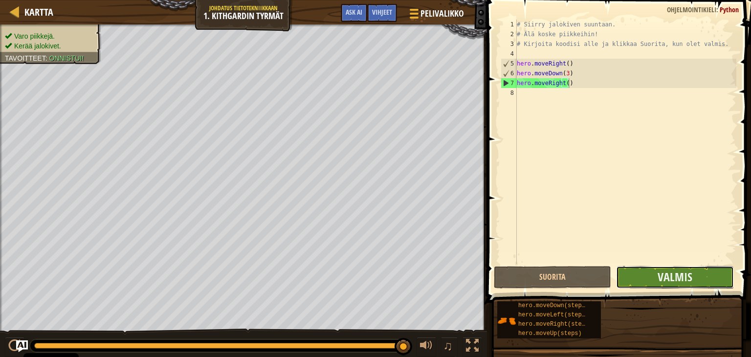
click at [644, 279] on button "Valmis" at bounding box center [674, 277] width 117 height 22
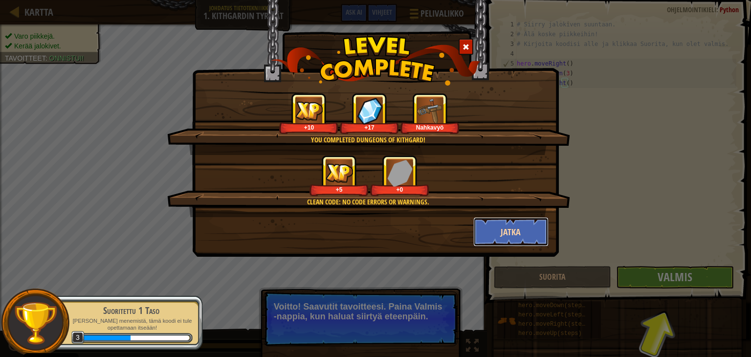
click at [511, 229] on button "Jatka" at bounding box center [511, 231] width 76 height 29
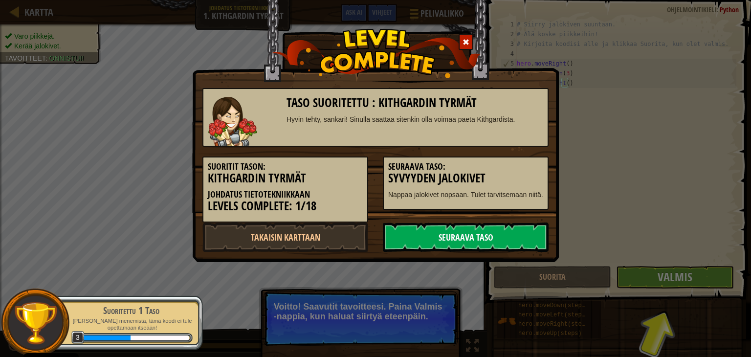
click at [504, 236] on link "Seuraava taso" at bounding box center [466, 236] width 166 height 29
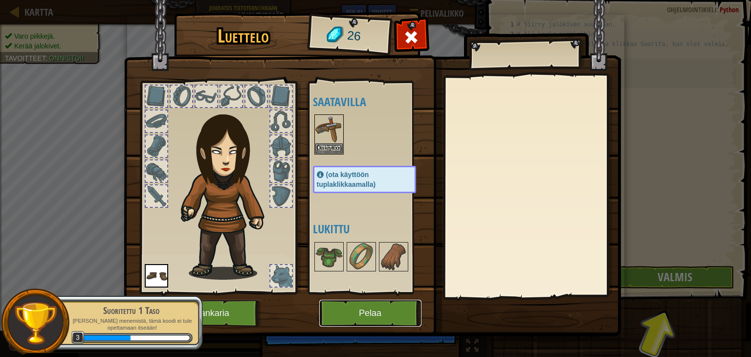
click at [362, 307] on button "Pelaa" at bounding box center [370, 313] width 102 height 27
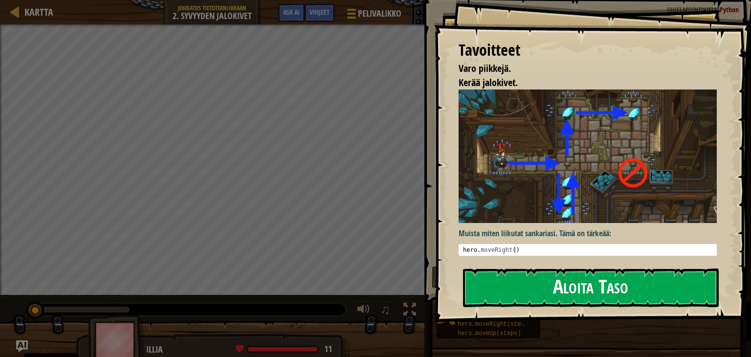
click at [561, 288] on button "Aloita Taso" at bounding box center [591, 287] width 256 height 39
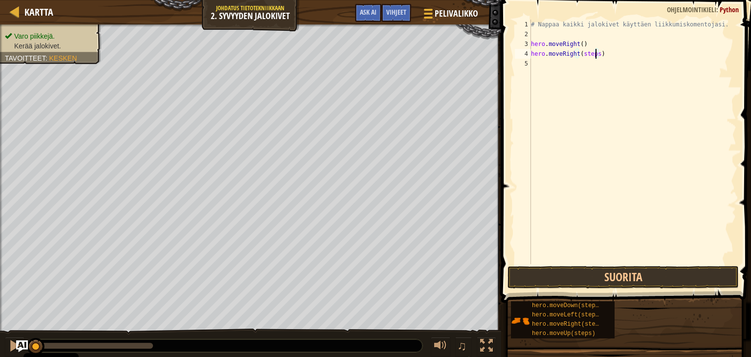
click at [594, 49] on div "# Nappaa kaikki jalokivet käyttäen liikkumiskomentojasi. hero . moveRight ( ) h…" at bounding box center [632, 152] width 207 height 264
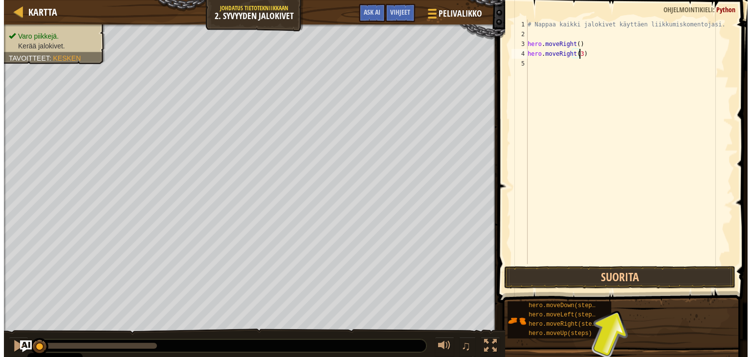
scroll to position [4, 4]
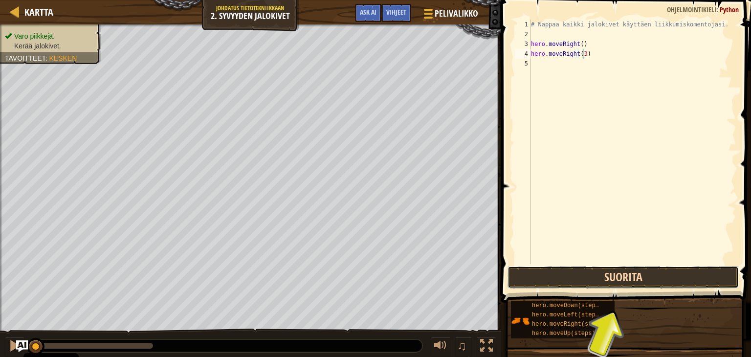
click at [675, 278] on button "Suorita" at bounding box center [622, 277] width 231 height 22
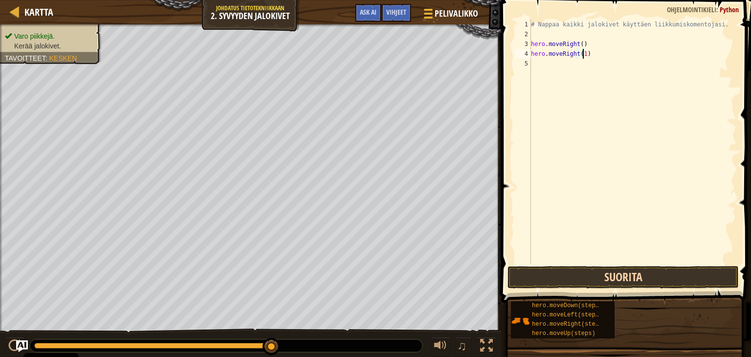
type textarea "hero.moveRight(1)"
click at [655, 278] on button "Suorita" at bounding box center [622, 277] width 231 height 22
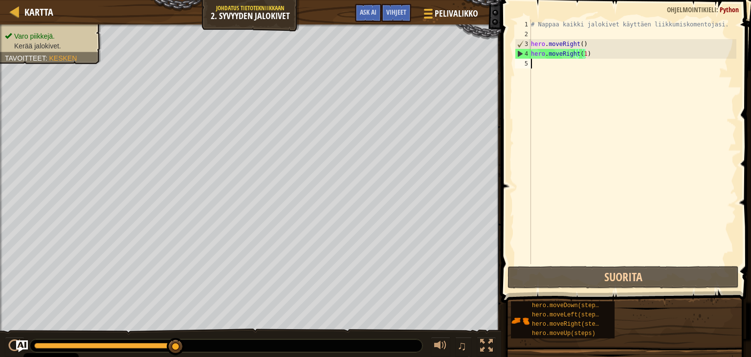
click at [572, 72] on div "# Nappaa kaikki jalokivet käyttäen liikkumiskomentojasi. hero . moveRight ( ) h…" at bounding box center [632, 152] width 207 height 264
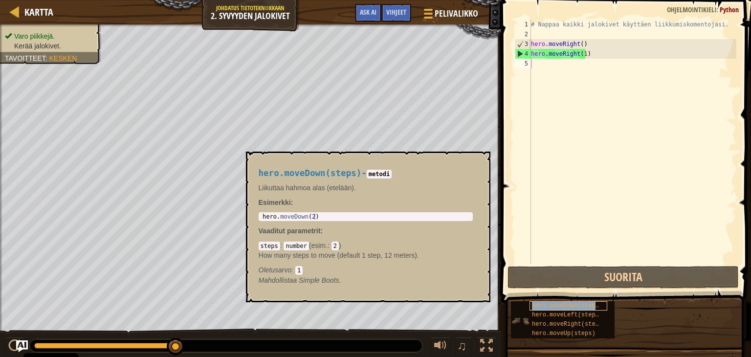
type textarea "hero.moveDown(steps)"
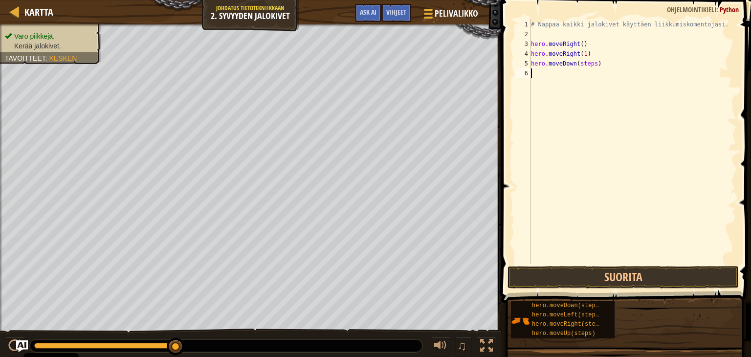
click at [628, 126] on div "# Nappaa kaikki jalokivet käyttäen liikkumiskomentojasi. hero . moveRight ( ) h…" at bounding box center [632, 152] width 207 height 264
click at [609, 275] on button "Suorita" at bounding box center [622, 277] width 231 height 22
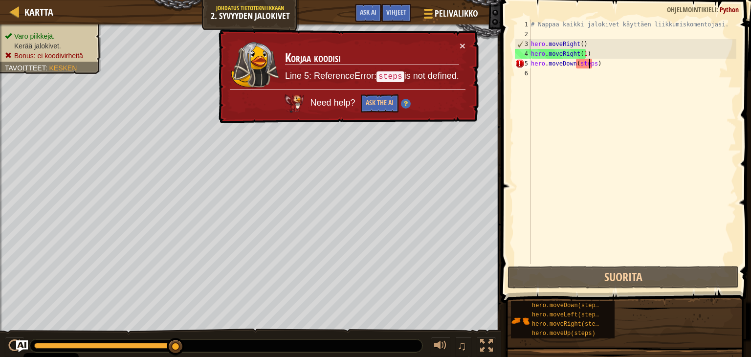
click at [589, 67] on div "# Nappaa kaikki jalokivet käyttäen liikkumiskomentojasi. hero . moveRight ( ) h…" at bounding box center [632, 152] width 207 height 264
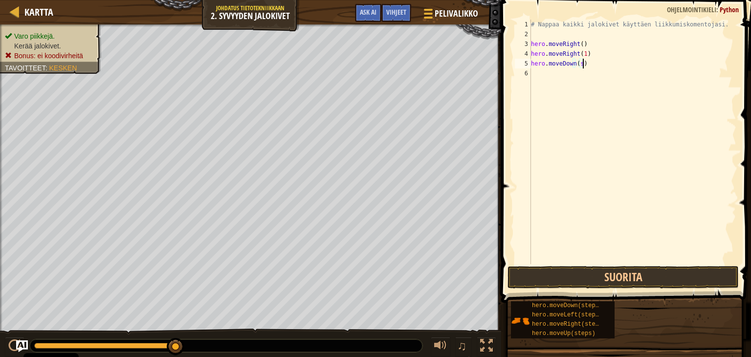
click at [592, 61] on div "# Nappaa kaikki jalokivet käyttäen liikkumiskomentojasi. hero . moveRight ( ) h…" at bounding box center [632, 152] width 207 height 264
click at [576, 63] on div "# Nappaa kaikki jalokivet käyttäen liikkumiskomentojasi. hero . moveRight ( ) h…" at bounding box center [632, 152] width 207 height 264
click at [584, 63] on div "# Nappaa kaikki jalokivet käyttäen liikkumiskomentojasi. hero . moveRight ( ) h…" at bounding box center [632, 152] width 207 height 264
type textarea "h"
drag, startPoint x: 661, startPoint y: 116, endPoint x: 696, endPoint y: 118, distance: 34.8
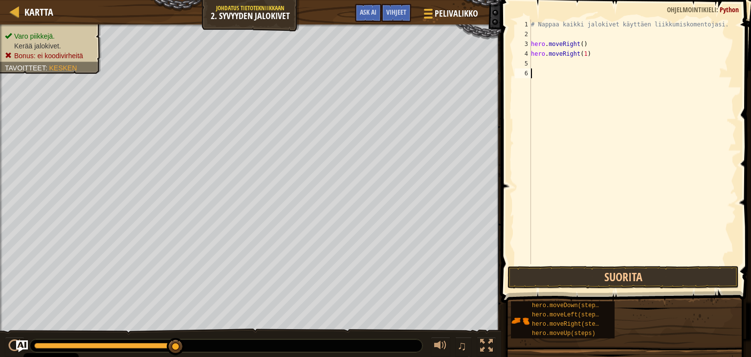
click at [696, 118] on div "# Nappaa kaikki jalokivet käyttäen liikkumiskomentojasi. hero . moveRight ( ) h…" at bounding box center [632, 152] width 207 height 264
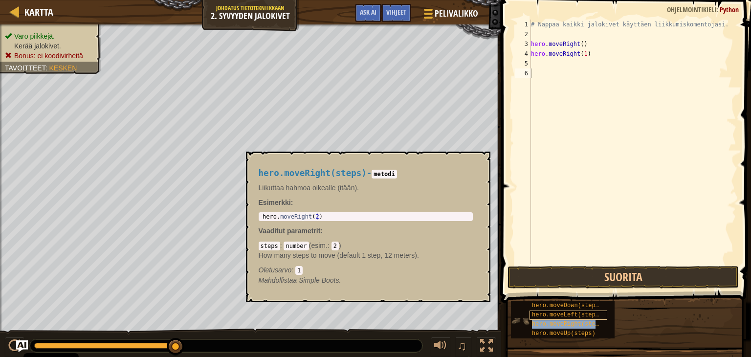
drag, startPoint x: 572, startPoint y: 338, endPoint x: 573, endPoint y: 312, distance: 25.9
click at [573, 312] on div "hero.moveDown(steps) hero.moveLeft(steps) hero.moveRight(steps) hero.moveUp(ste…" at bounding box center [627, 320] width 234 height 38
type textarea "hero.moveUp(steps)"
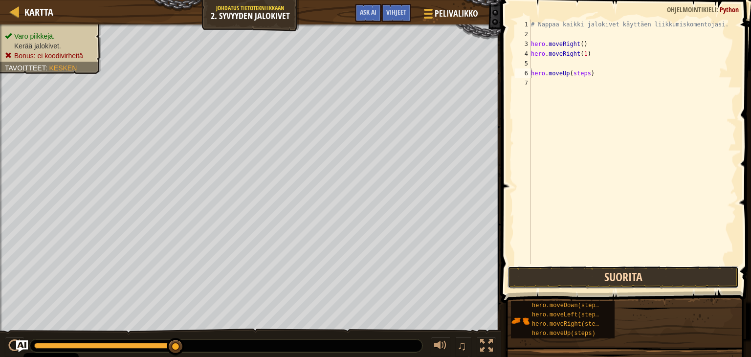
click at [577, 278] on button "Suorita" at bounding box center [622, 277] width 231 height 22
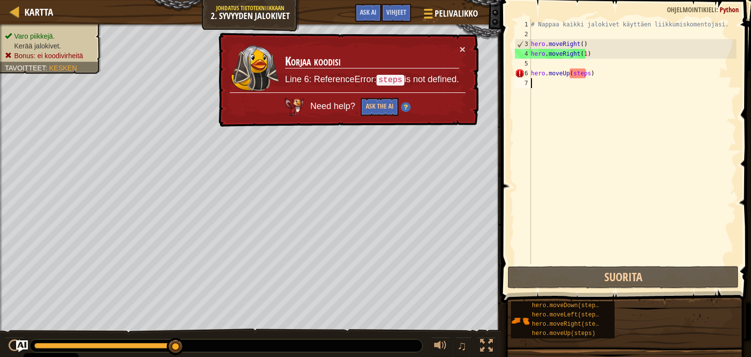
click at [573, 149] on div "# Nappaa kaikki jalokivet käyttäen liikkumiskomentojasi. hero . moveRight ( ) h…" at bounding box center [632, 152] width 207 height 264
click at [499, 238] on span at bounding box center [627, 137] width 258 height 331
click at [585, 73] on div "# Nappaa kaikki jalokivet käyttäen liikkumiskomentojasi. hero . moveRight ( ) h…" at bounding box center [632, 152] width 207 height 264
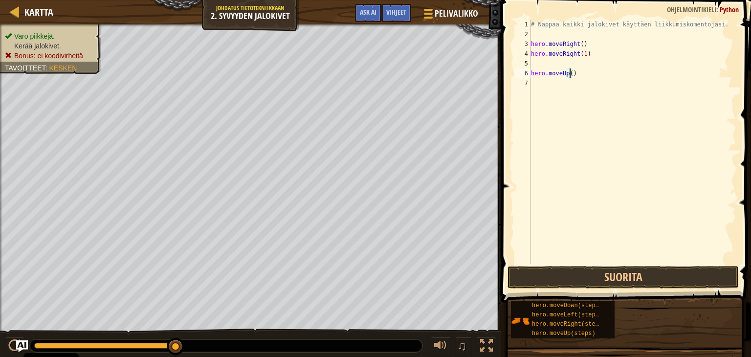
scroll to position [4, 3]
type textarea "hero.moveUp(3)"
click at [635, 274] on button "Suorita" at bounding box center [622, 277] width 231 height 22
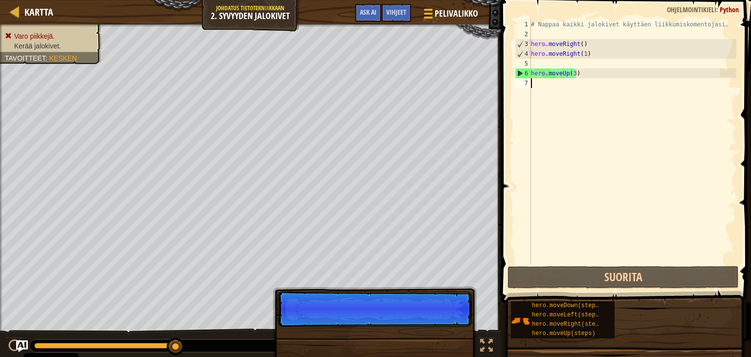
click at [573, 83] on div "# Nappaa kaikki jalokivet käyttäen liikkumiskomentojasi. hero . moveRight ( ) h…" at bounding box center [632, 152] width 207 height 264
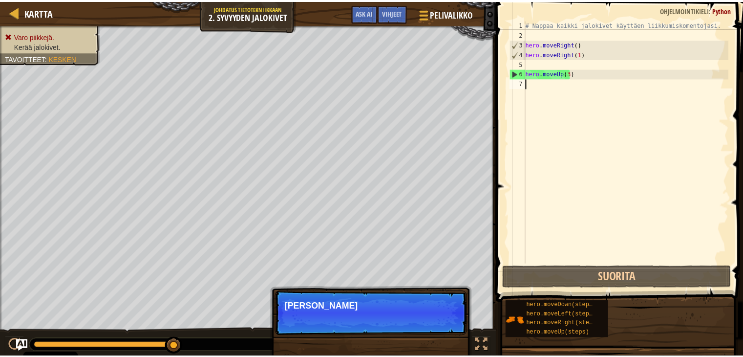
scroll to position [4, 0]
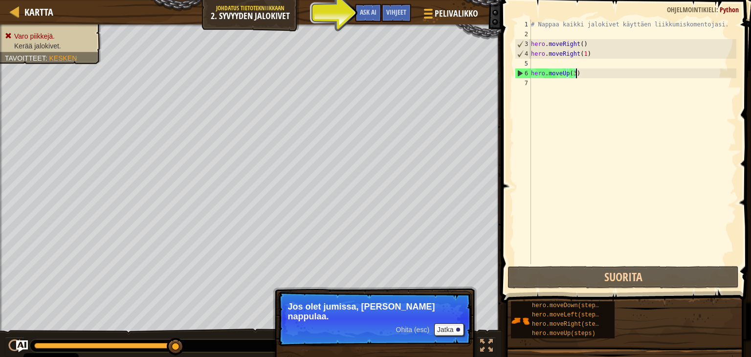
click at [605, 73] on div "# Nappaa kaikki jalokivet käyttäen liikkumiskomentojasi. hero . moveRight ( ) h…" at bounding box center [632, 152] width 207 height 264
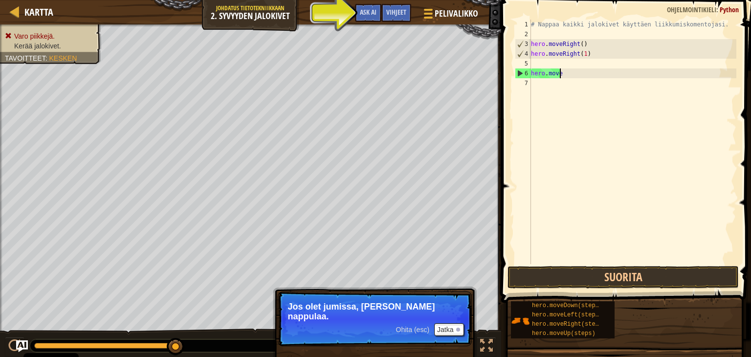
type textarea "h"
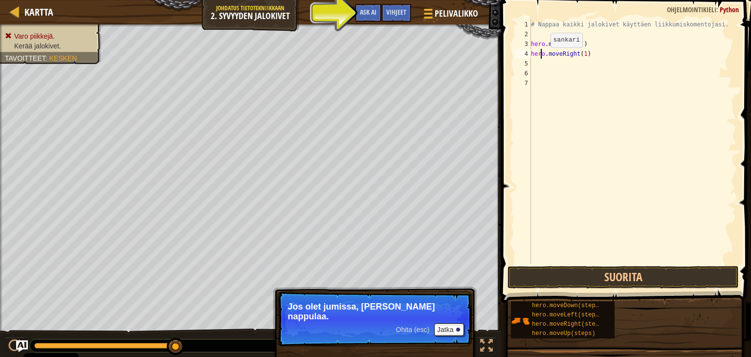
click at [542, 57] on div "# Nappaa kaikki jalokivet käyttäen liikkumiskomentojasi. hero . moveRight ( ) h…" at bounding box center [632, 152] width 207 height 264
type textarea "hero.moveRight(1)"
click at [531, 63] on div "# Nappaa kaikki jalokivet käyttäen liikkumiskomentojasi. hero . moveRight ( ) h…" at bounding box center [632, 152] width 207 height 264
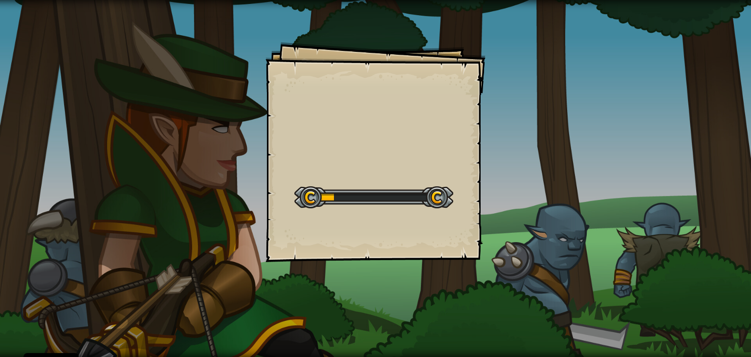
select select "fi"
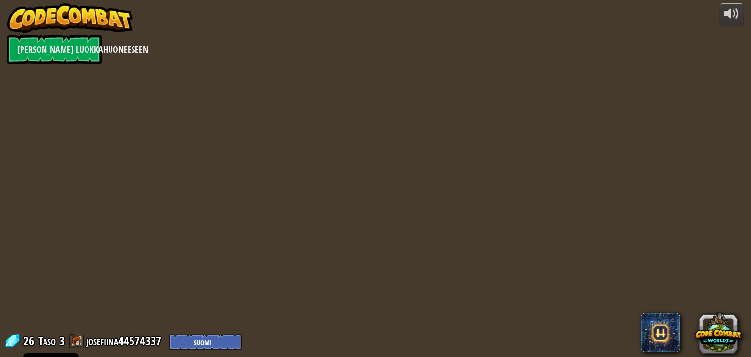
select select "fi"
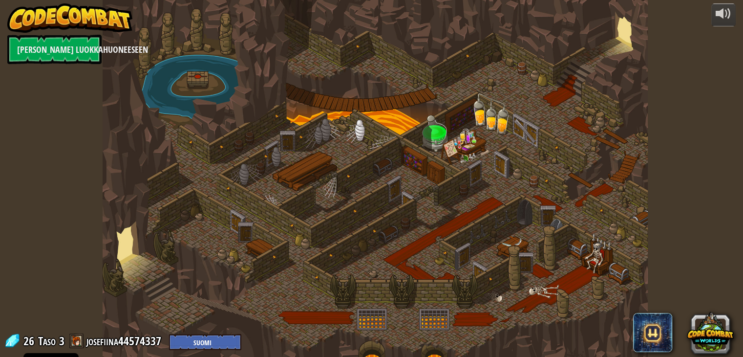
select select "fi"
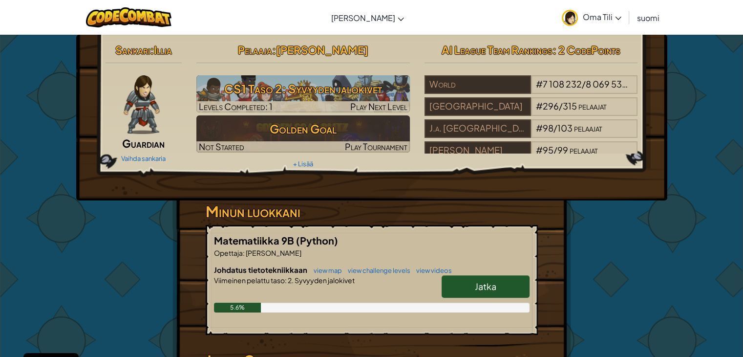
click at [602, 13] on span "Oma Tili" at bounding box center [602, 17] width 39 height 10
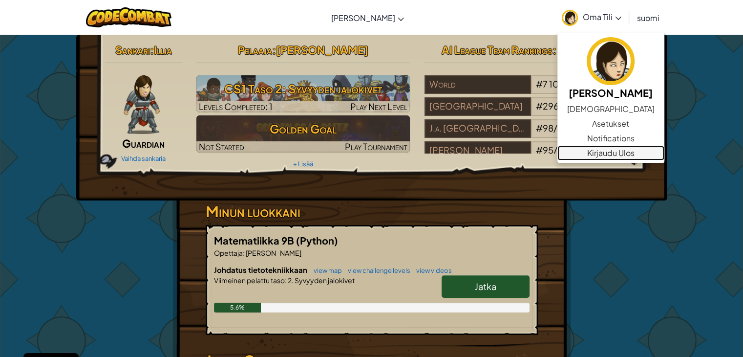
click at [602, 156] on link "Kirjaudu Ulos" at bounding box center [611, 153] width 107 height 15
